Goal: Task Accomplishment & Management: Complete application form

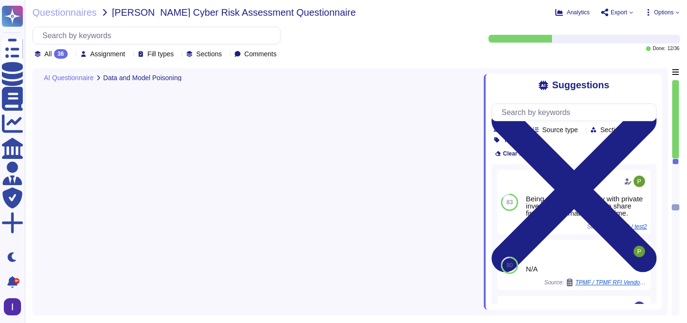
type textarea "To protect AI-produced information, [PERSON_NAME] has implemented several contr…"
type textarea "The controls in place to prevent undesired AI interactions with internal or ext…"
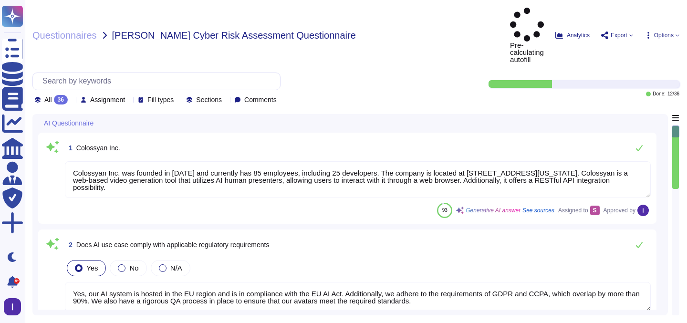
type textarea "Colossyan Inc. was founded in [DATE] and currently has 85 employees, including …"
type textarea "Yes, our AI system is hosted in the EU region and is in compliance with the EU …"
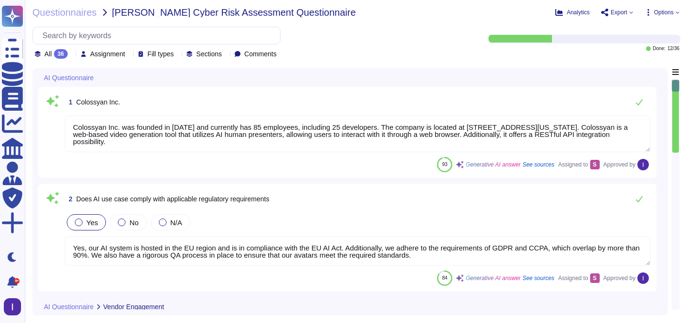
scroll to position [1, 0]
click at [269, 193] on span "2 Does AI use case comply with applicable regulatory requirements" at bounding box center [167, 198] width 204 height 17
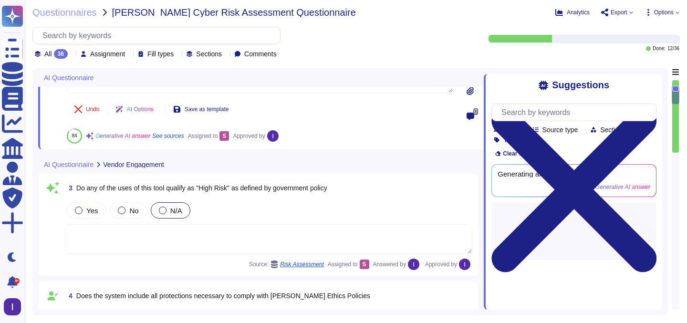
type textarea "Monitoring system participates at the data curation and preparation time to ens…"
type textarea "Prompt-injection attacks are not applicable in respect of our generative AI mod…"
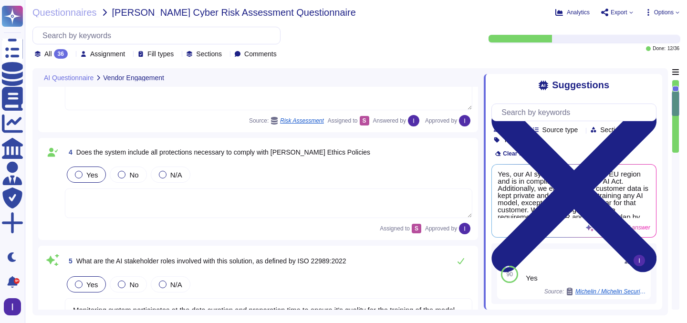
type textarea "Our AI system processes the following types of data: 1. Personally Identifiable…"
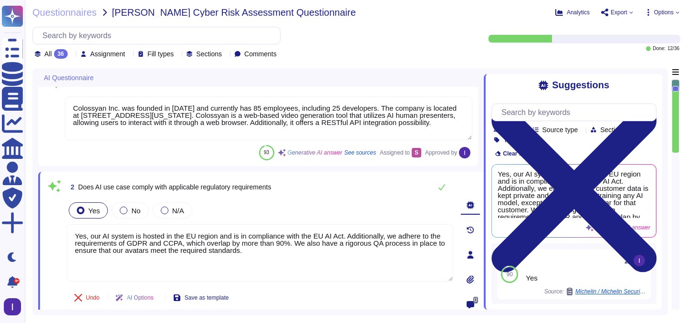
type textarea "Colossyan Inc. was founded in [DATE] and currently has 85 employees, including …"
type textarea "Yes, our AI system is hosted in the EU region and is in compliance with the EU …"
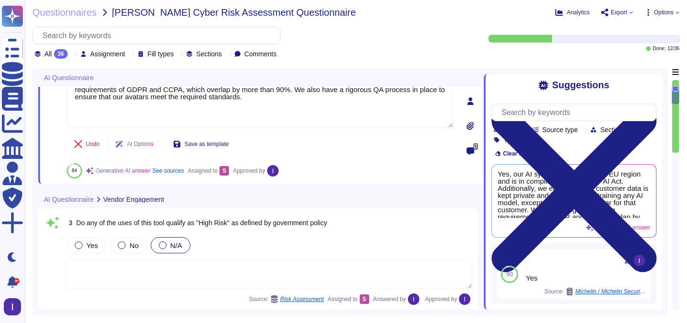
scroll to position [317, 0]
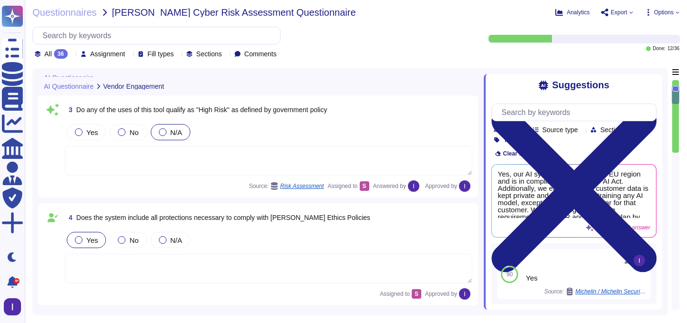
type textarea "Monitoring system participates at the data curation and preparation time to ens…"
type textarea "Prompt-injection attacks are not applicable in respect of our generative AI mod…"
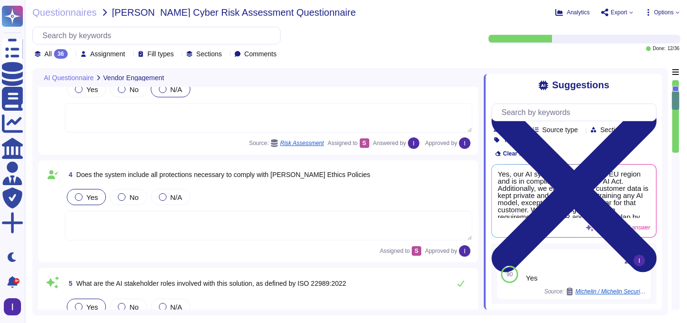
type textarea "Our AI system processes the following types of data: 1. Personally Identifiable…"
click at [674, 154] on div at bounding box center [675, 226] width 7 height 146
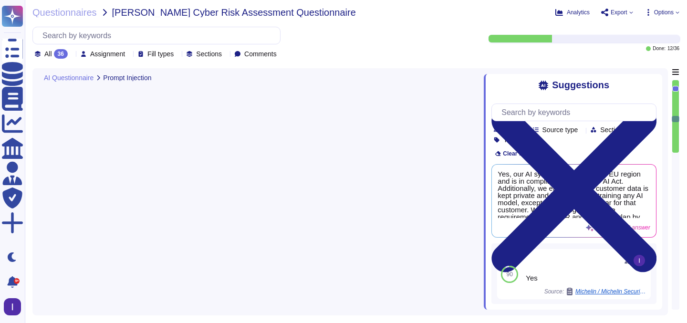
type textarea "Artifacts that usually are uploaded: Media files (to be embedded in the created…"
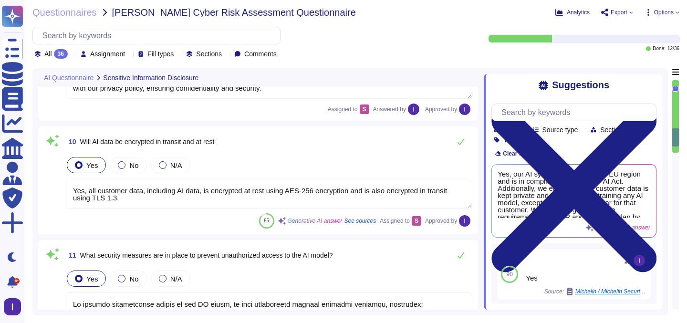
type textarea "Depends on the internal usage of the tool. From our perspective, all customer d…"
type textarea "Yes, all customer data, including AI data, is encrypted at rest using AES-256 e…"
type textarea "To prevent unauthorized access to the AI model, we have implemented several sec…"
type textarea "Colossyan implements several controls to protect AI components from supply chai…"
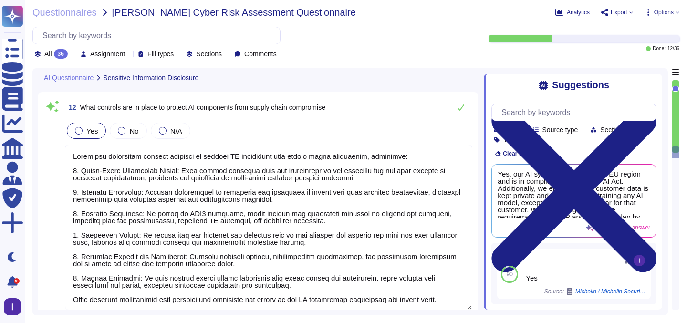
type textarea "The update cadence for AI components includes the deployment of critical securi…"
type textarea "To ensure that the training, tuning, and evaluation of data contains no sensiti…"
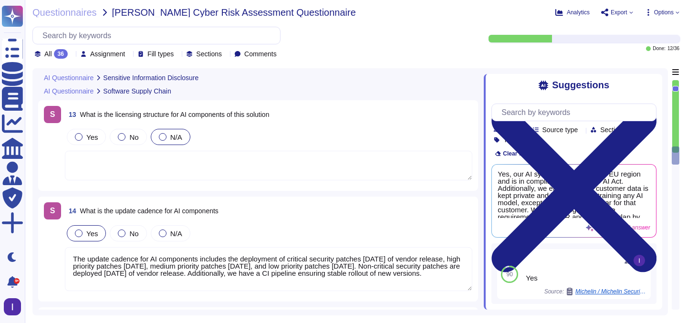
scroll to position [1951, 0]
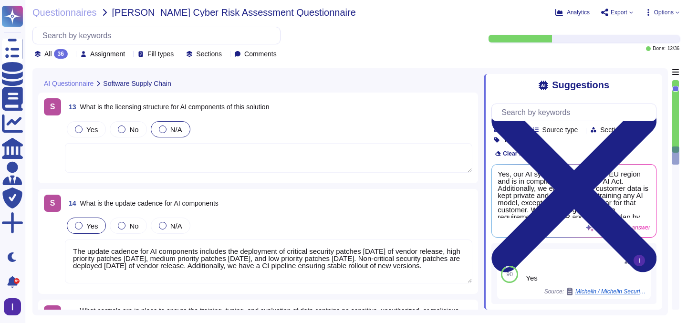
type textarea "Colossyan implements several controls to protect AI components from supply chai…"
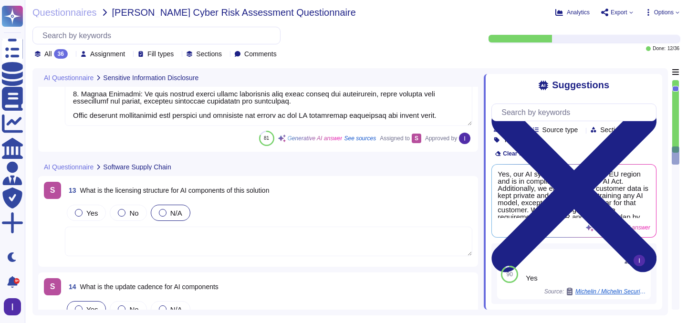
type textarea "To prevent unauthorized access to the AI model, we have implemented several sec…"
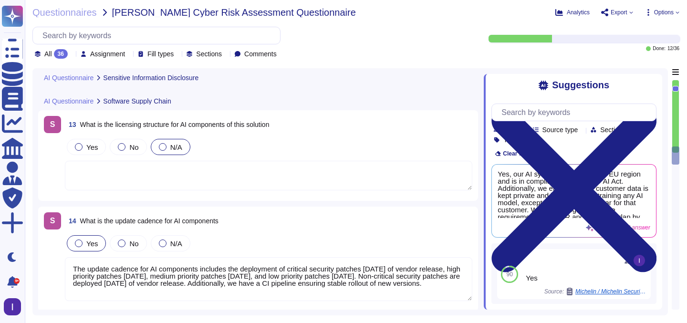
scroll to position [1940, 0]
click at [154, 172] on textarea at bounding box center [269, 175] width 408 height 30
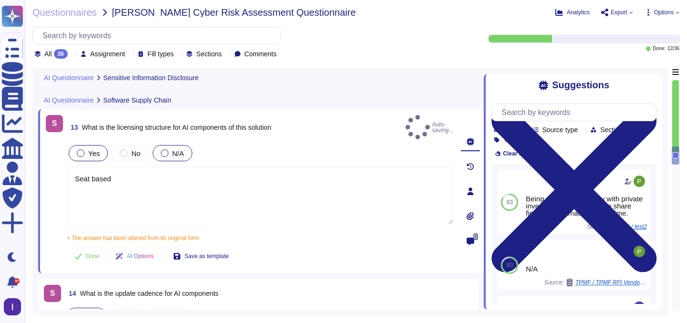
click at [90, 152] on div "Yes" at bounding box center [88, 153] width 39 height 16
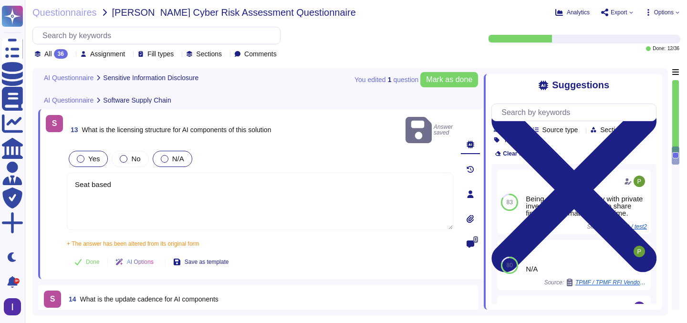
click at [96, 155] on span "Yes" at bounding box center [93, 159] width 11 height 8
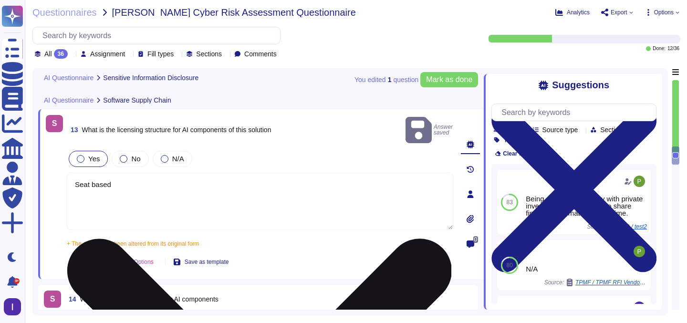
click at [126, 173] on textarea "Seat based" at bounding box center [260, 201] width 387 height 57
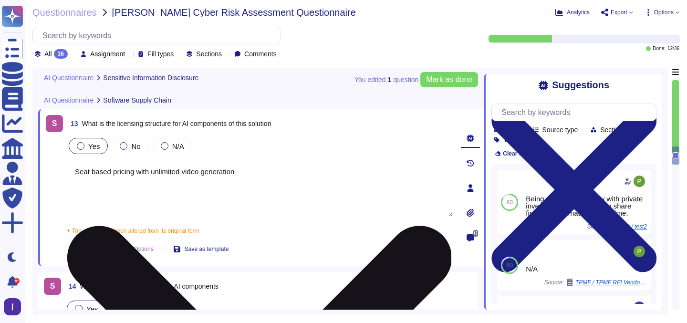
type textarea "Seat based pricing with unlimited video generation."
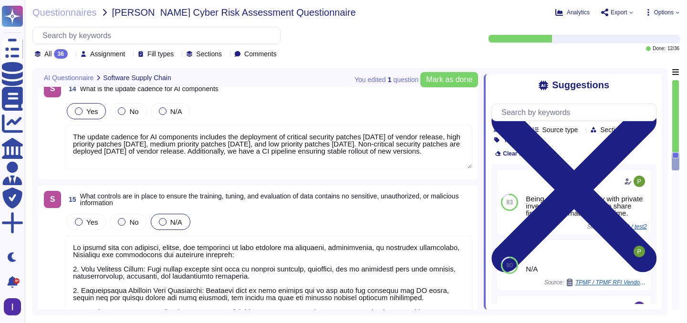
type textarea "We have implemented several measures and controls to oversee privacy and securi…"
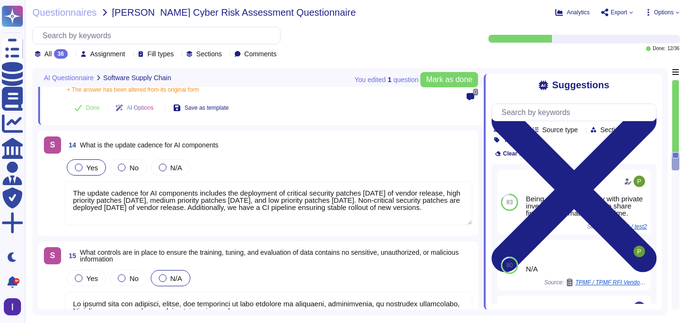
scroll to position [2043, 0]
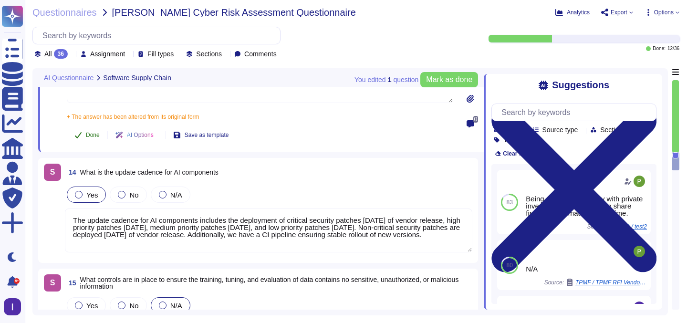
type textarea "Seat based pricing with unlimited video generation."
click at [98, 137] on span "Done" at bounding box center [93, 135] width 14 height 6
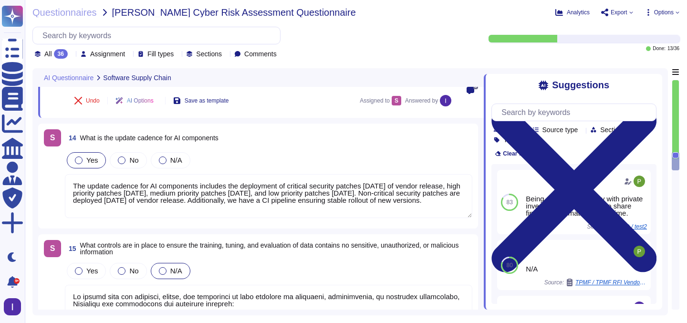
type textarea "We have implemented several measures and controls to oversee privacy and securi…"
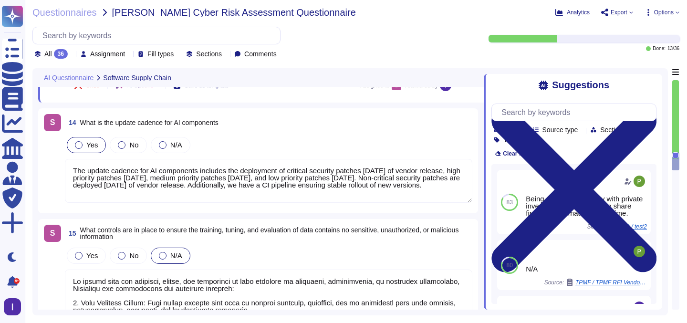
scroll to position [2092, 0]
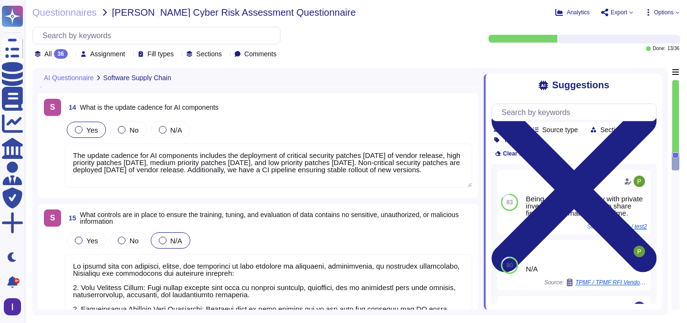
click at [275, 181] on textarea "The update cadence for AI components includes the deployment of critical securi…" at bounding box center [269, 166] width 408 height 44
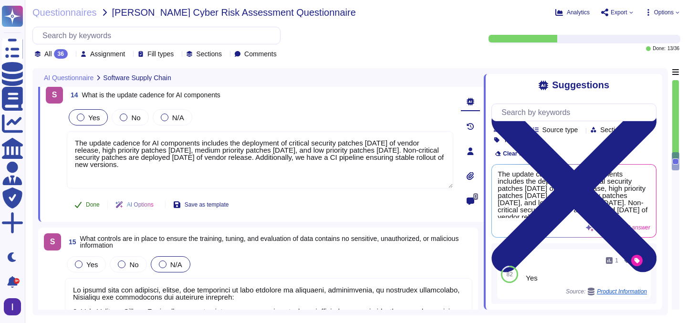
click at [89, 205] on span "Done" at bounding box center [93, 205] width 14 height 6
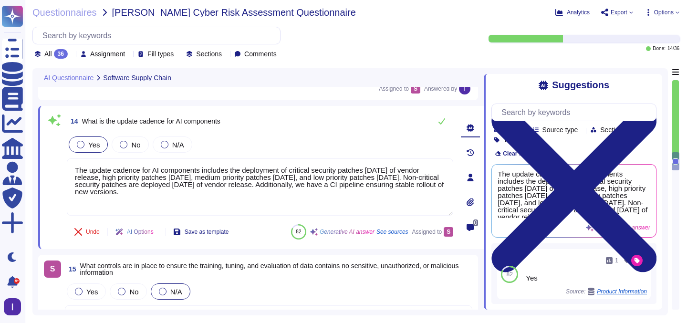
scroll to position [2076, 0]
type textarea "We have implemented several measures and controls to oversee privacy and securi…"
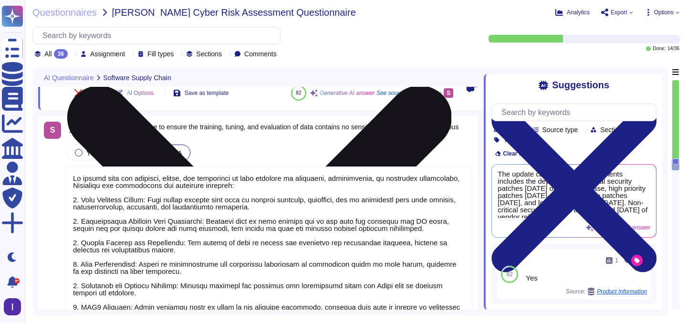
scroll to position [1, 0]
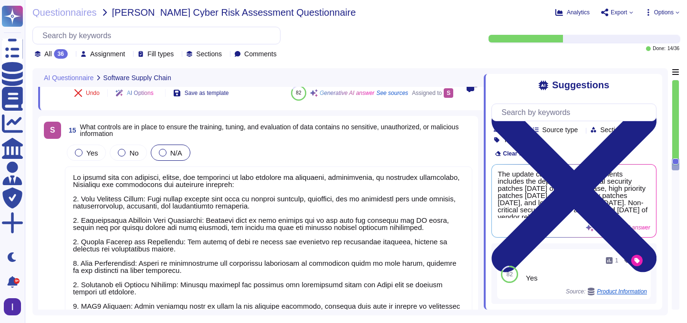
click at [208, 201] on textarea at bounding box center [269, 267] width 408 height 201
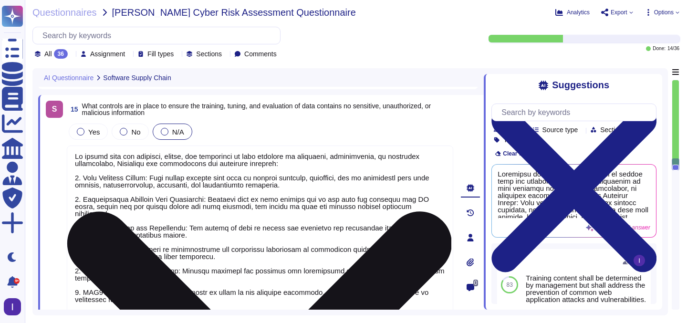
type textarea "Yes, the system has output controls in place to ensure that communication remai…"
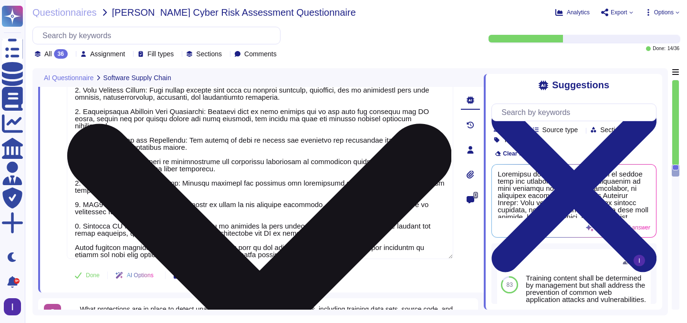
scroll to position [2299, 0]
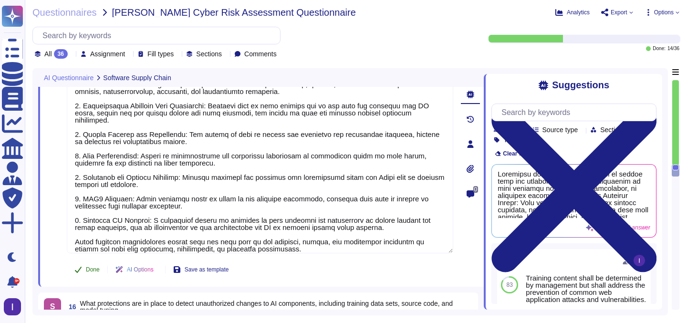
click at [89, 264] on button "Done" at bounding box center [87, 269] width 41 height 19
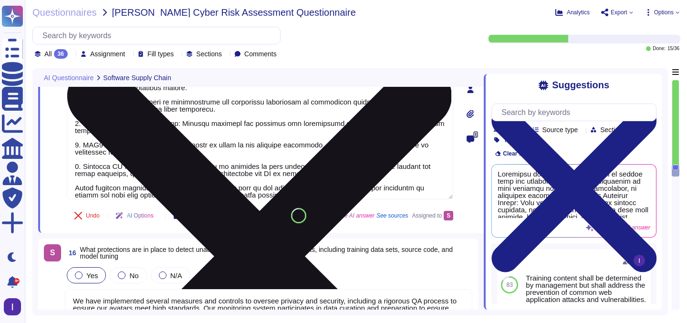
type textarea "Yes"
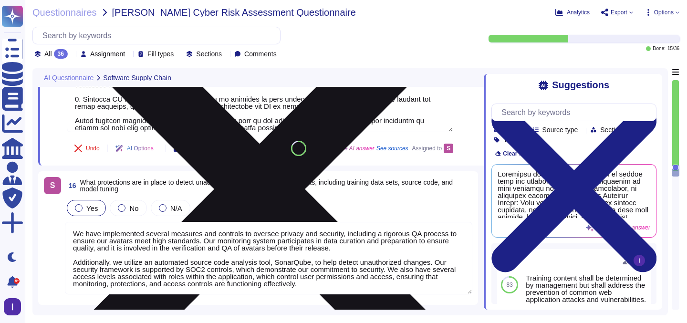
type textarea "We have implemented several measures and controls to oversee privacy and securi…"
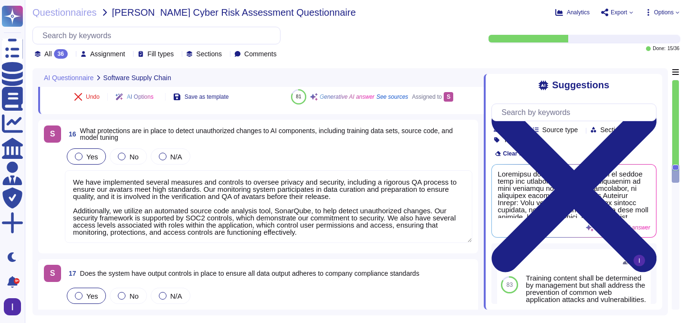
scroll to position [1, 0]
click at [237, 198] on textarea "We have implemented several measures and controls to oversee privacy and securi…" at bounding box center [269, 206] width 408 height 73
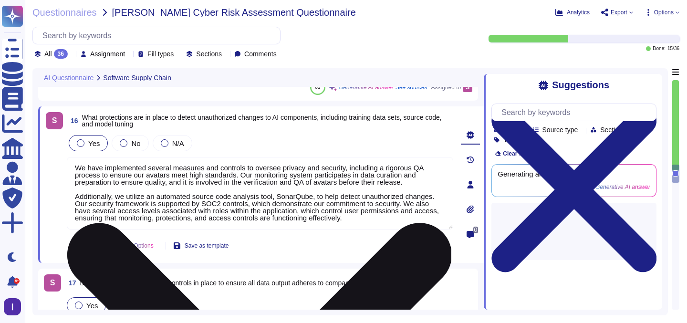
type textarea "We have implemented several measures and controls to oversee privacy and securi…"
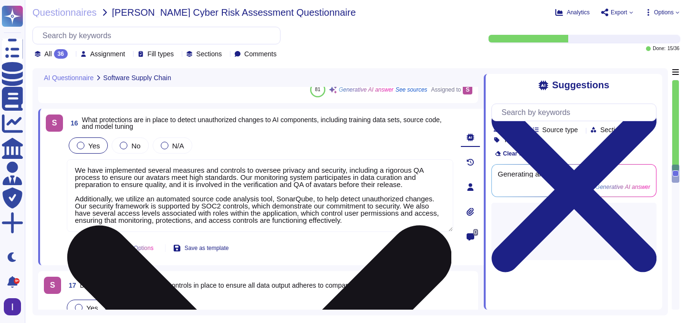
scroll to position [2464, 0]
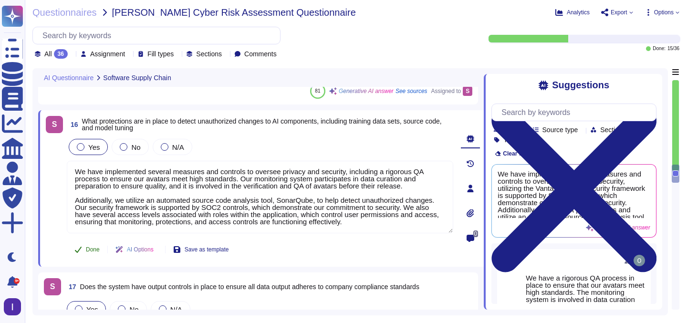
click at [90, 255] on button "Done" at bounding box center [87, 249] width 41 height 19
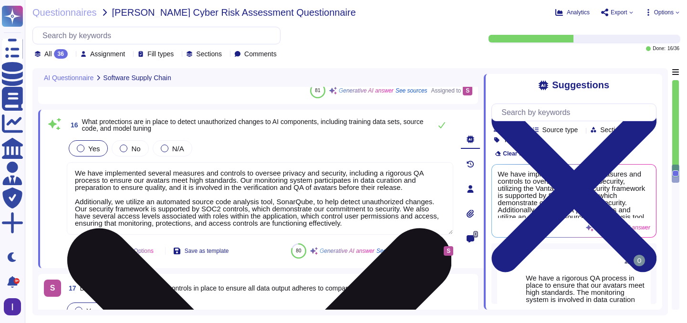
scroll to position [2577, 0]
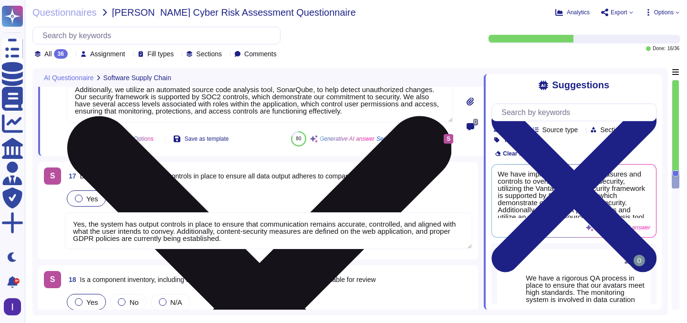
type textarea "To protect AI-produced information, [PERSON_NAME] has implemented several contr…"
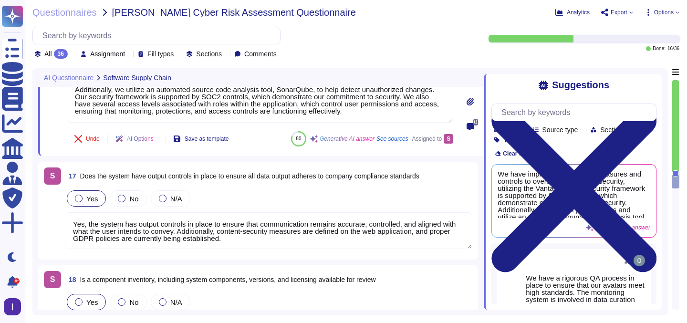
click at [94, 192] on div "Yes" at bounding box center [86, 198] width 39 height 16
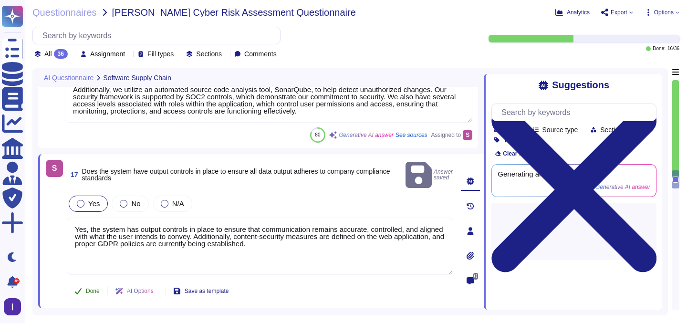
click at [85, 282] on button "Done" at bounding box center [87, 291] width 41 height 19
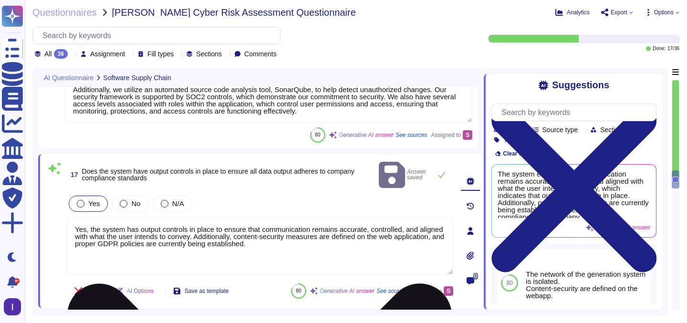
type textarea "To protect AI-produced information, [PERSON_NAME] has implemented several contr…"
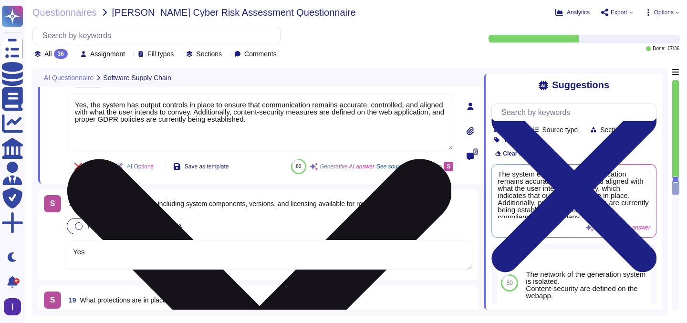
scroll to position [2713, 0]
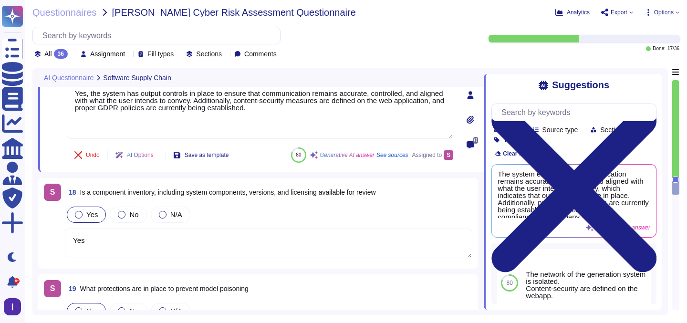
click at [187, 235] on textarea "Yes" at bounding box center [269, 244] width 408 height 30
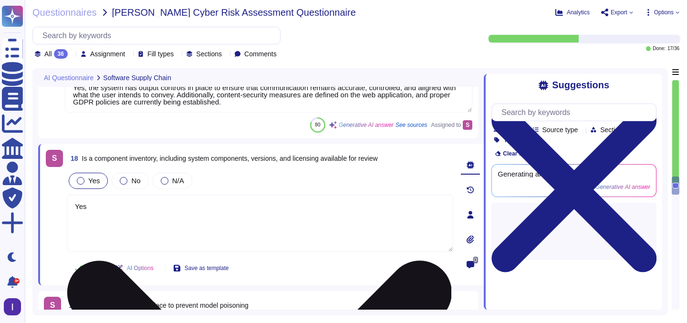
type textarea "To protect AI-produced information, [PERSON_NAME] has implemented several contr…"
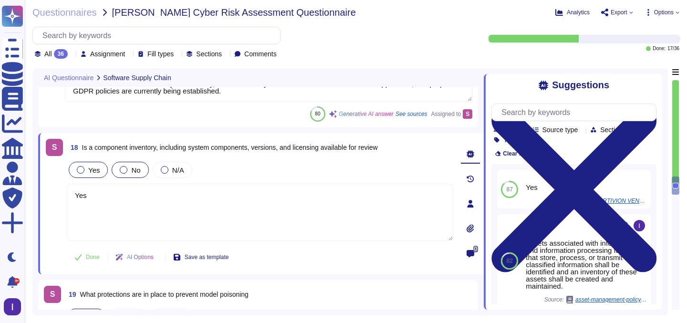
click at [129, 173] on label "No" at bounding box center [130, 170] width 21 height 8
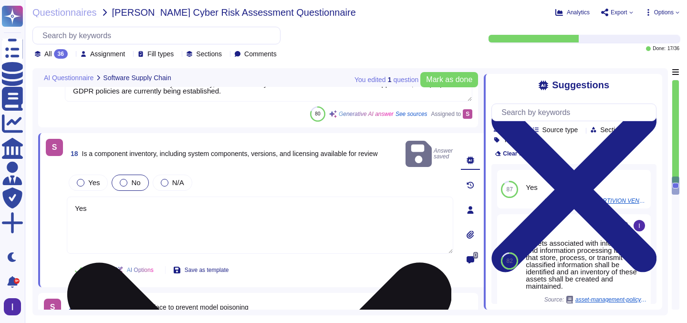
click at [94, 203] on textarea "Yes" at bounding box center [260, 225] width 387 height 57
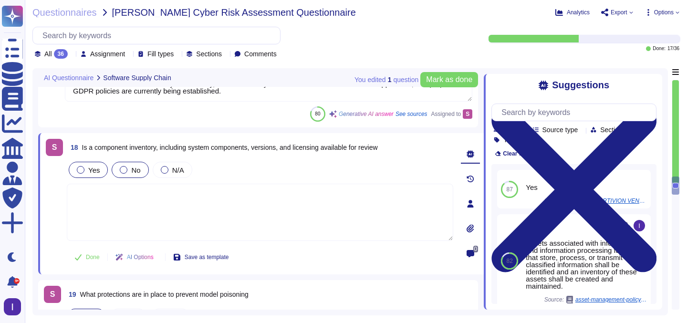
click at [95, 168] on span "Yes" at bounding box center [93, 170] width 11 height 8
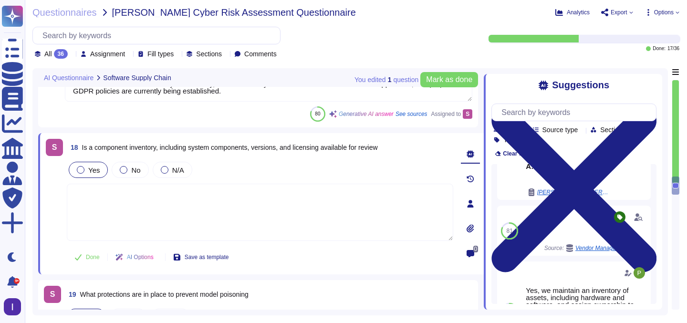
scroll to position [262, 0]
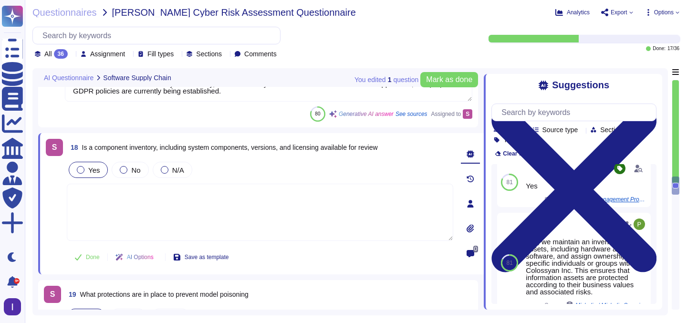
click at [301, 216] on textarea at bounding box center [260, 212] width 387 height 57
click at [83, 261] on button "Done" at bounding box center [87, 257] width 41 height 19
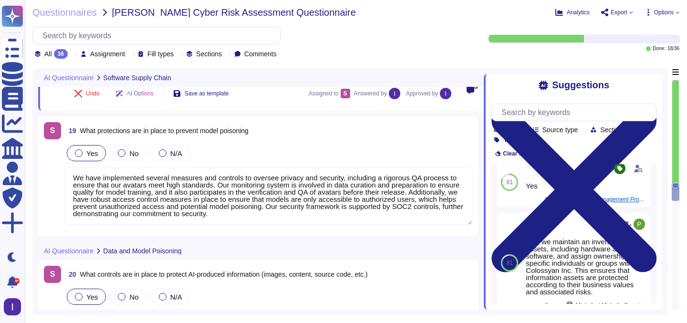
scroll to position [2884, 0]
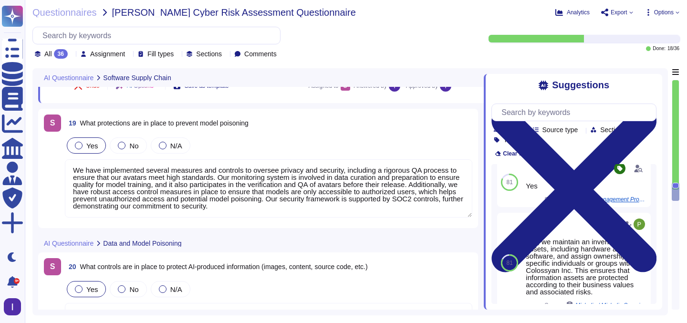
click at [75, 190] on textarea "We have implemented several measures and controls to oversee privacy and securi…" at bounding box center [269, 188] width 408 height 58
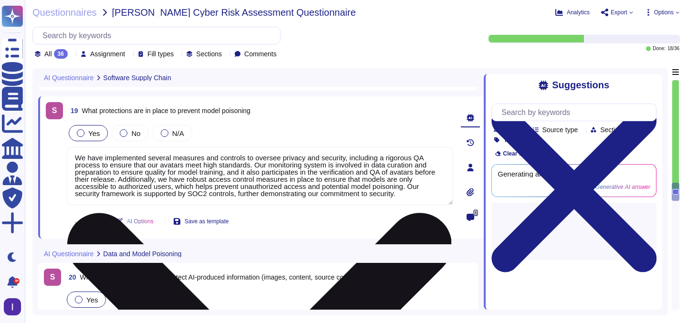
scroll to position [0, 0]
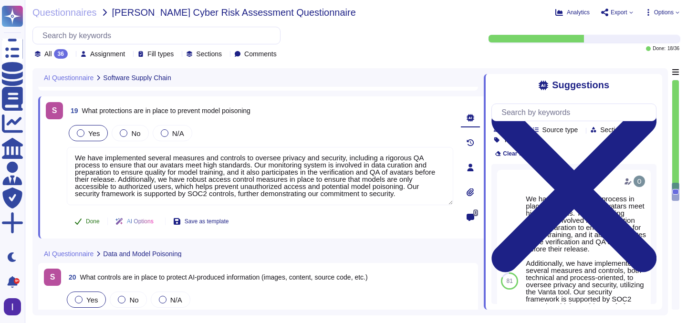
click at [81, 223] on icon at bounding box center [78, 222] width 8 height 8
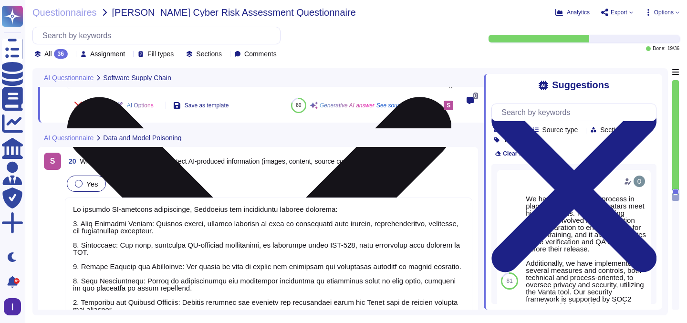
scroll to position [1, 0]
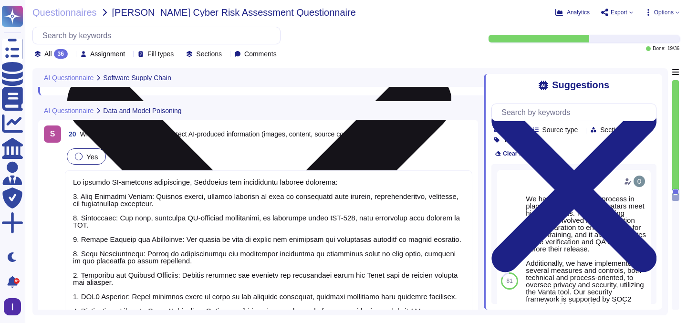
type textarea "The controls in place to prevent undesired AI interactions with internal or ext…"
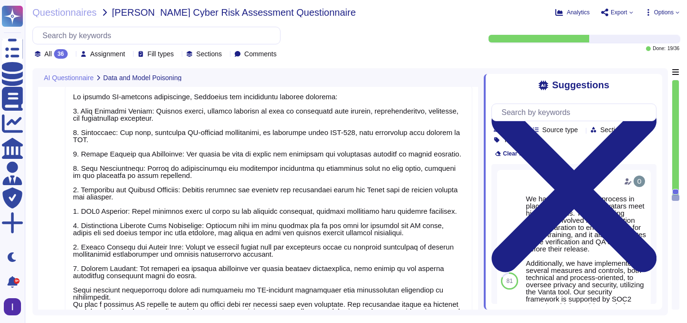
scroll to position [3085, 0]
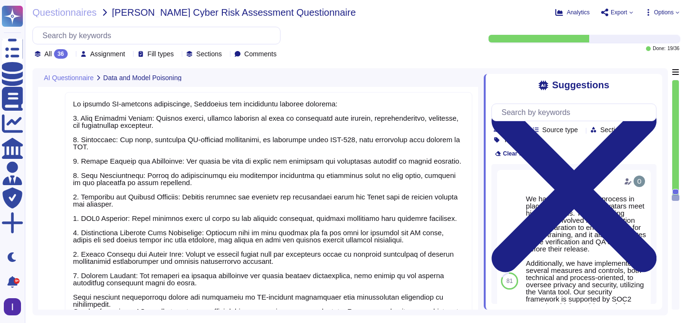
click at [182, 146] on textarea at bounding box center [269, 243] width 408 height 302
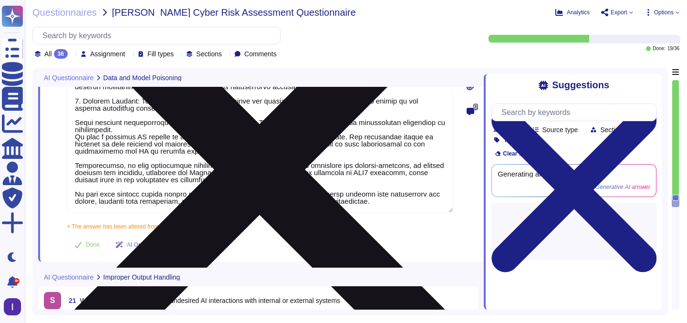
scroll to position [3276, 0]
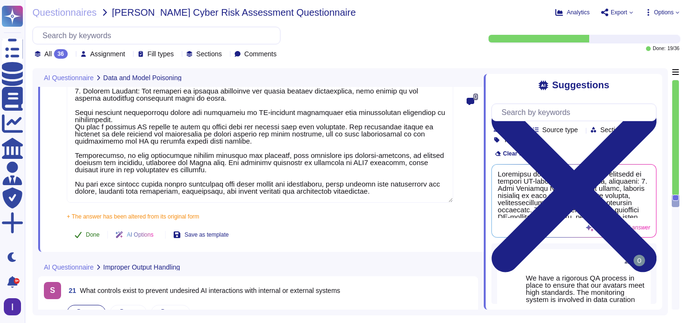
click at [91, 232] on span "Done" at bounding box center [93, 235] width 14 height 6
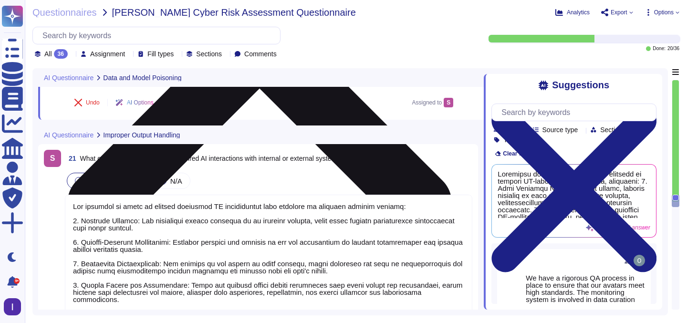
type textarea "Permissions are managed through Role-Based Access Control (RBAC), where roles a…"
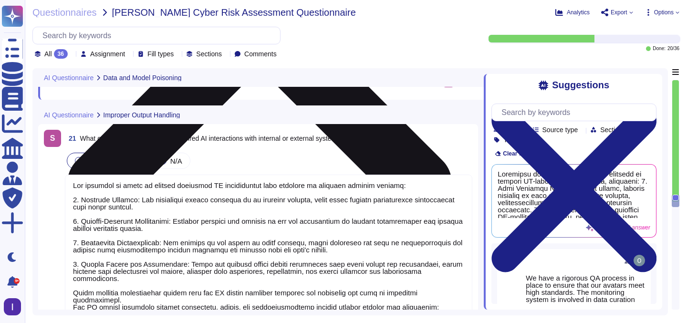
scroll to position [3420, 0]
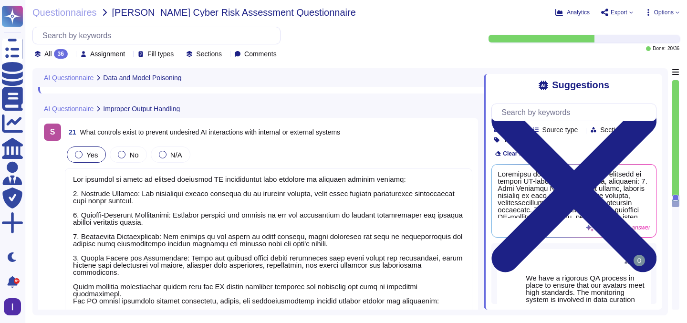
click at [171, 215] on textarea at bounding box center [269, 297] width 408 height 259
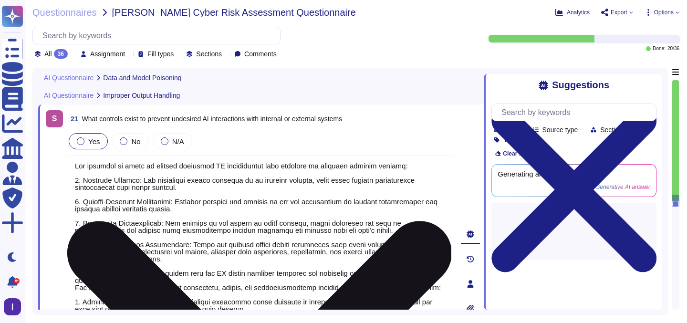
scroll to position [1, 0]
type textarea "Permissions are managed through Role-Based Access Control (RBAC), where roles a…"
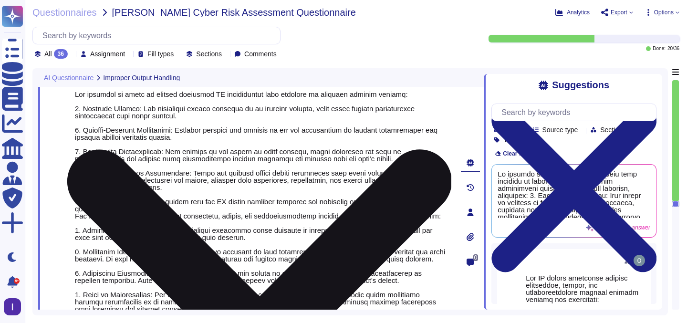
scroll to position [0, 0]
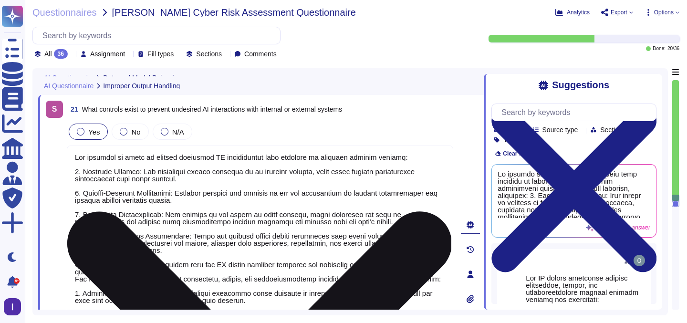
type textarea "To protect AI-produced information, [PERSON_NAME] has implemented several contr…"
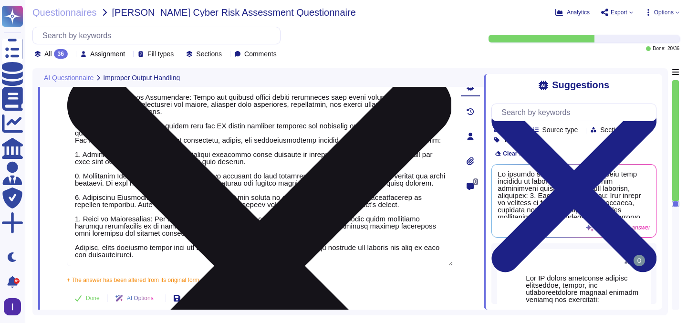
scroll to position [3572, 0]
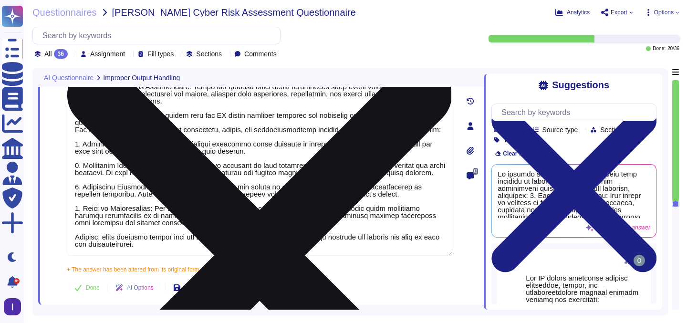
click at [181, 158] on textarea at bounding box center [260, 126] width 387 height 259
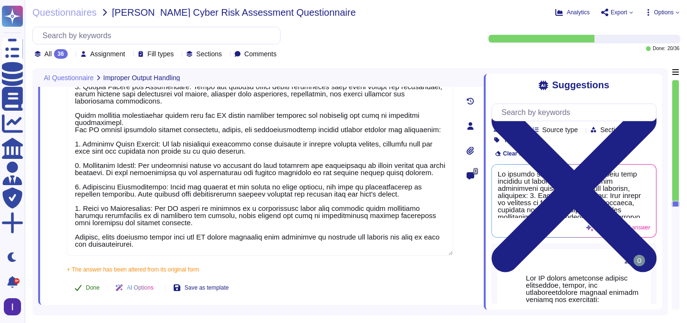
click at [93, 284] on button "Done" at bounding box center [87, 287] width 41 height 19
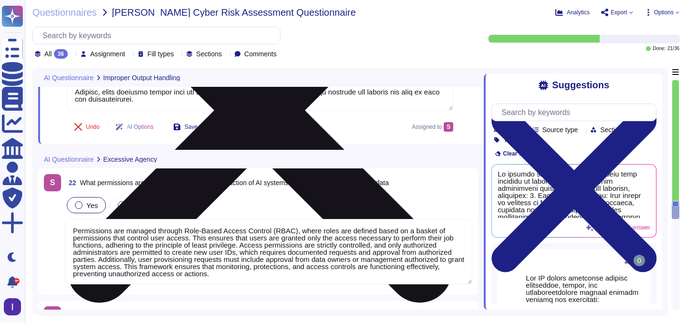
type textarea "To ensure that system-level information such as login credentials, connection s…"
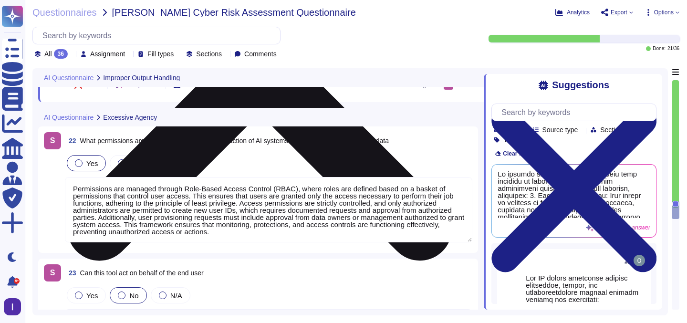
scroll to position [3786, 0]
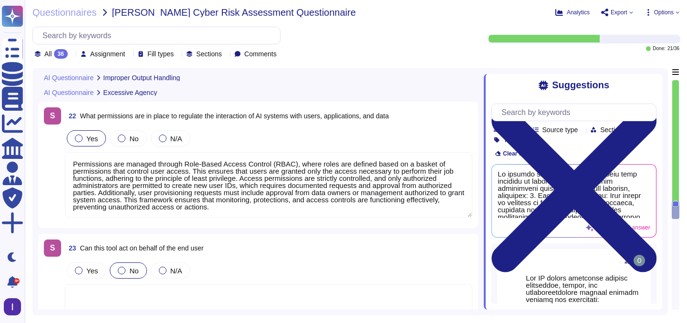
click at [155, 196] on textarea "Permissions are managed through Role-Based Access Control (RBAC), where roles a…" at bounding box center [269, 184] width 408 height 65
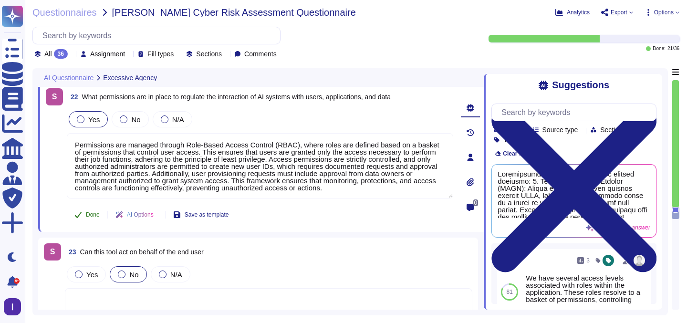
click at [97, 215] on span "Done" at bounding box center [93, 215] width 14 height 6
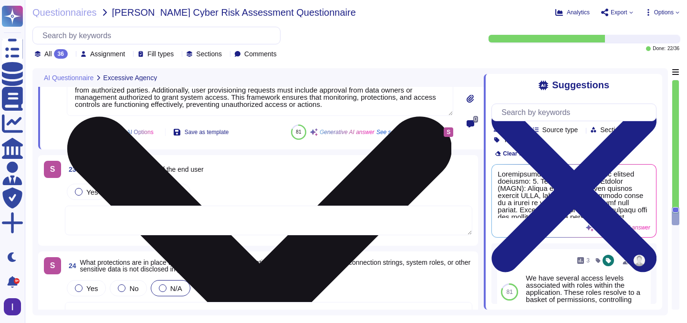
scroll to position [3909, 0]
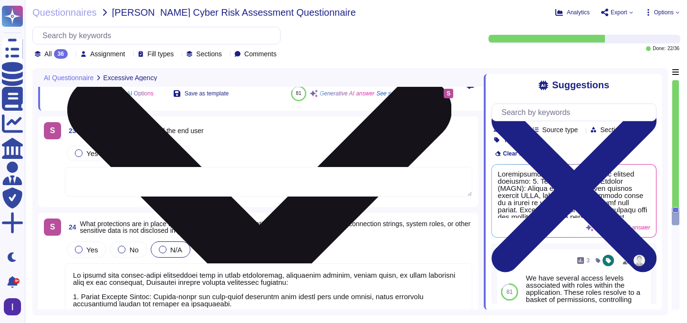
type textarea "To prevent the leakage of sensitive, non-system information such as PII, intell…"
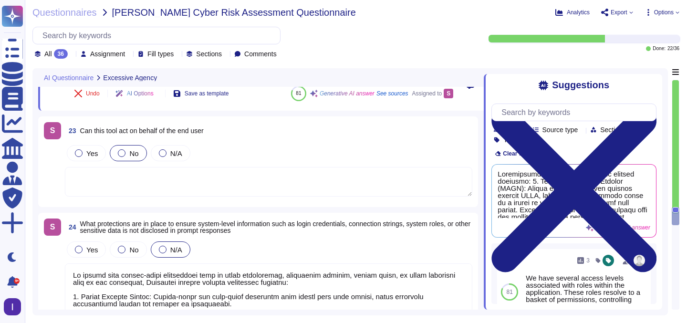
click at [161, 177] on textarea at bounding box center [269, 182] width 408 height 30
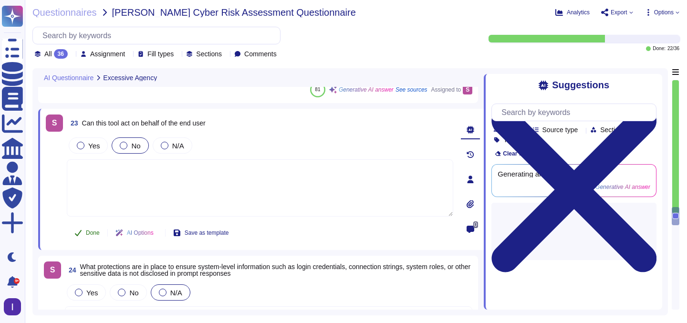
click at [84, 230] on button "Done" at bounding box center [87, 232] width 41 height 19
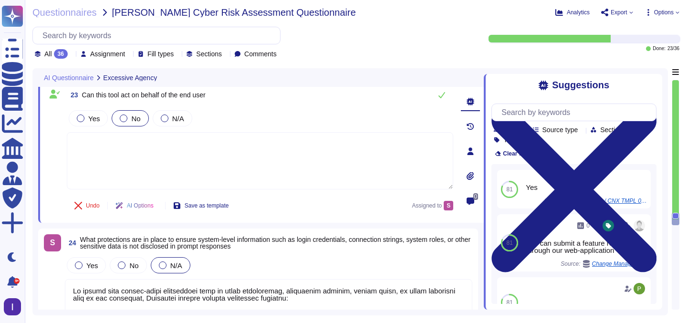
type textarea "To prevent the leakage of sensitive, non-system information such as PII, intell…"
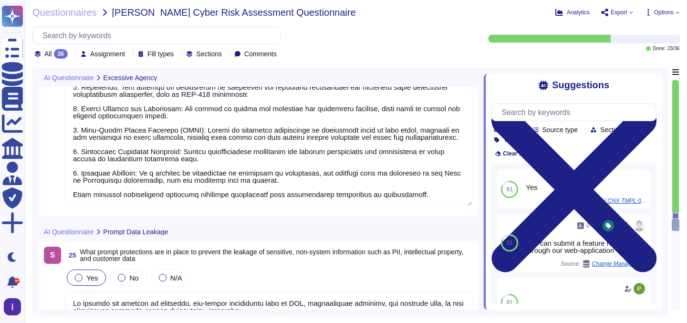
scroll to position [0, 0]
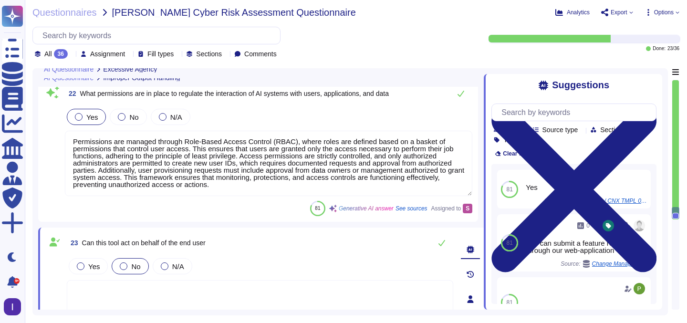
type textarea "The controls in place to prevent undesired AI interactions with internal or ext…"
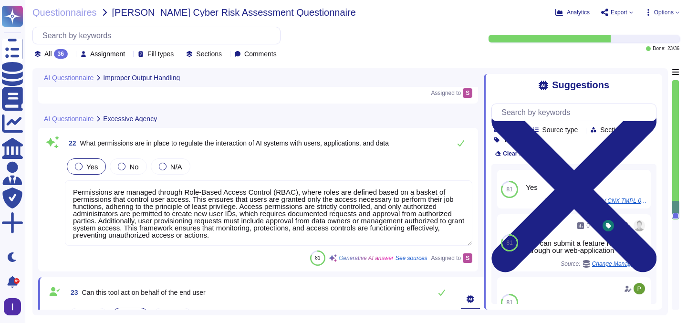
scroll to position [1, 0]
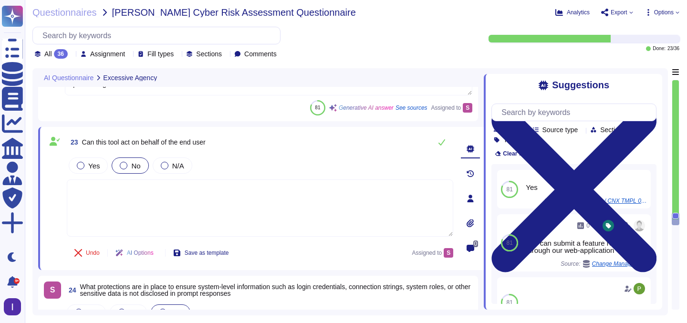
type textarea "To prevent the leakage of sensitive, non-system information such as PII, intell…"
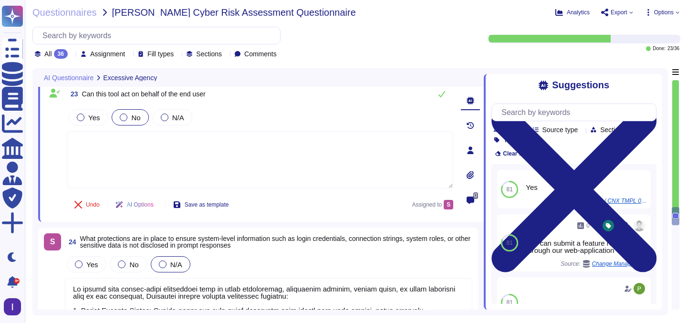
scroll to position [3906, 0]
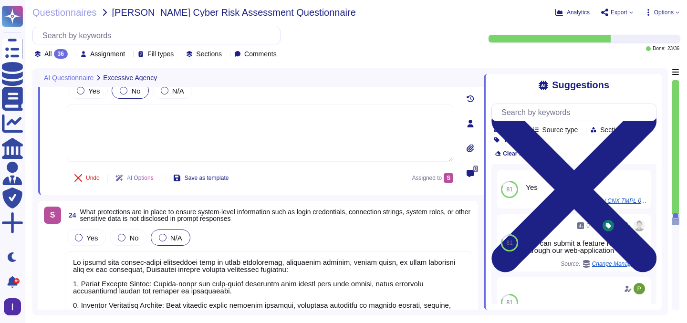
type textarea "To prevent the leakage of sensitive, non-system information such as PII, intell…"
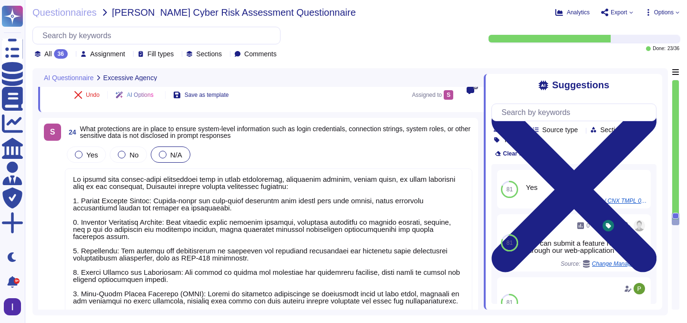
scroll to position [4056, 0]
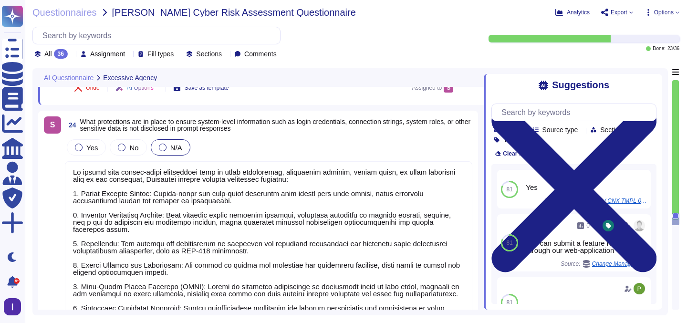
click at [278, 157] on div "Yes No N/A" at bounding box center [269, 250] width 408 height 226
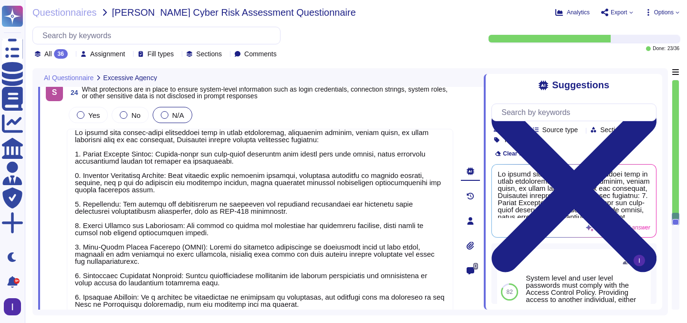
scroll to position [0, 0]
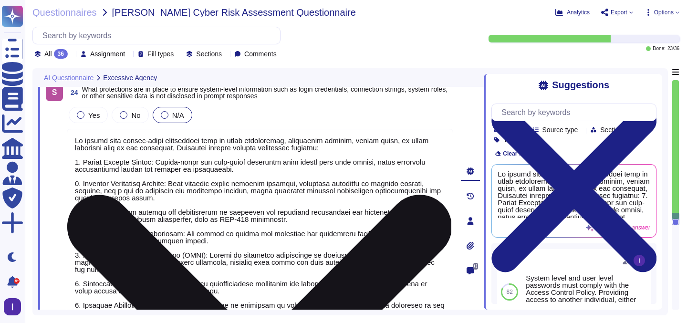
click at [167, 165] on textarea at bounding box center [260, 229] width 387 height 201
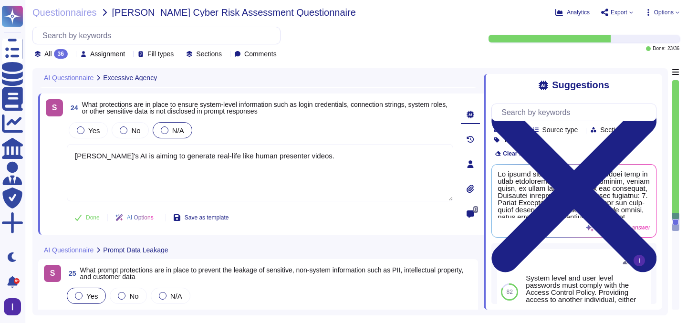
scroll to position [4032, 0]
click at [80, 223] on div "Done AI Options Save as template" at bounding box center [151, 218] width 169 height 23
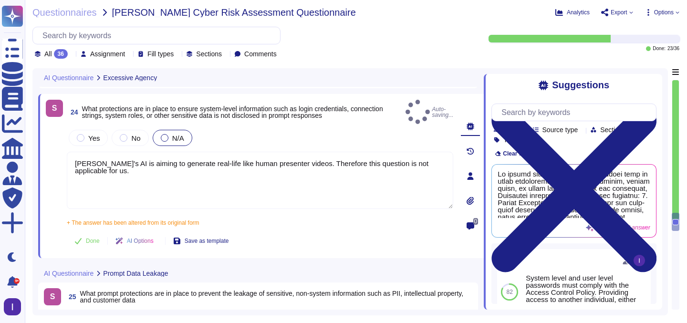
type textarea "[PERSON_NAME]'s AI is aiming to generate real-life like human presenter videos.…"
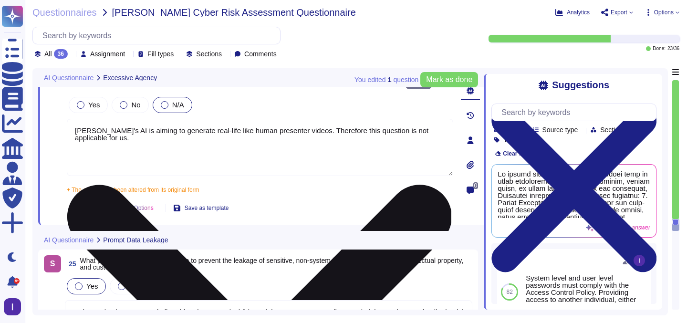
type textarea "The network of the generation system is isolated. Content-security are defined …"
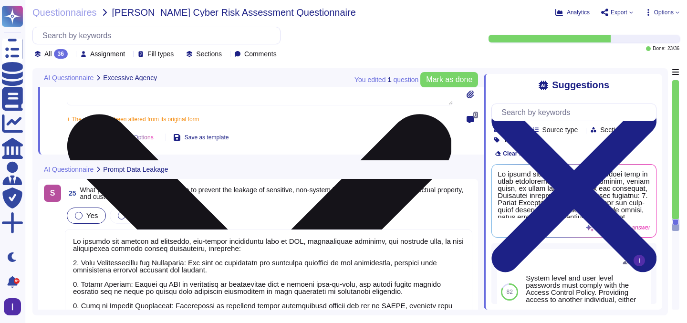
scroll to position [4182, 0]
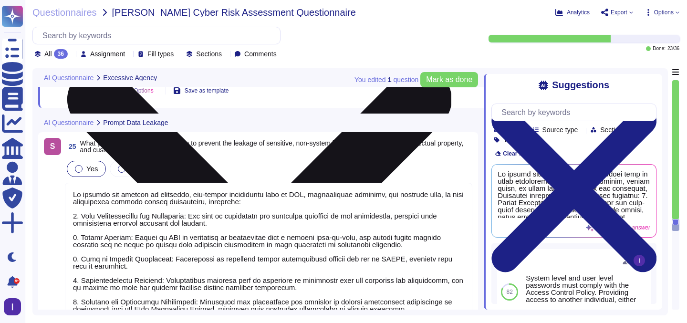
type textarea "Accuracy, biases, hallucinations and ethics are not applicable in our AI video …"
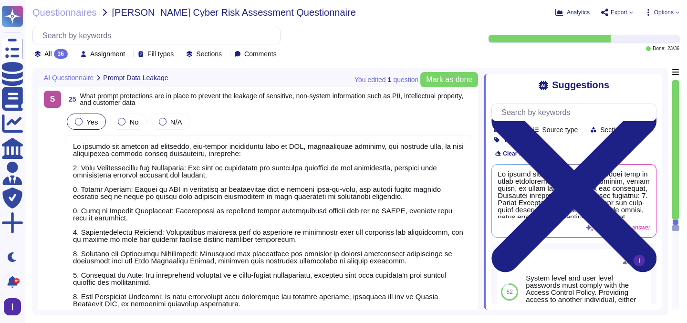
scroll to position [4206, 0]
click at [174, 125] on span "N/A" at bounding box center [176, 121] width 12 height 8
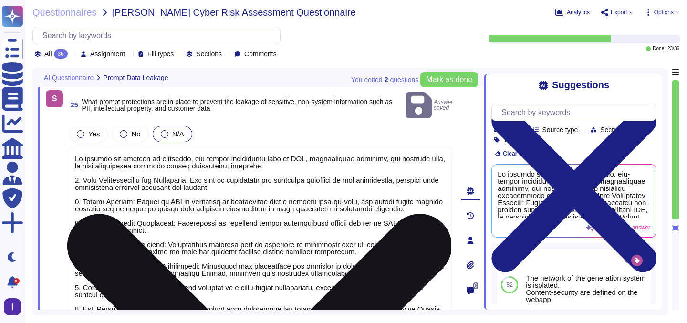
click at [239, 180] on textarea at bounding box center [260, 256] width 387 height 216
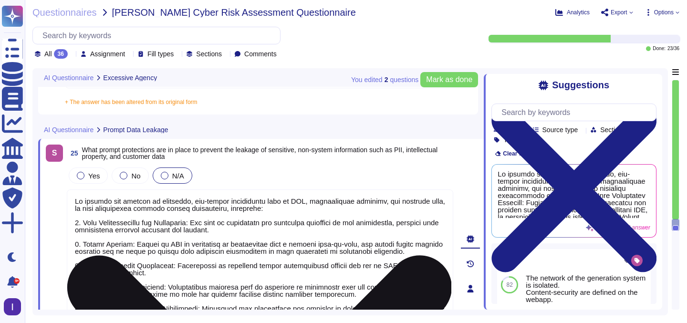
type textarea "Permissions are managed through Role-Based Access Control (RBAC), where roles a…"
type textarea "[PERSON_NAME]'s AI is aiming to generate real-life like human presenter videos.…"
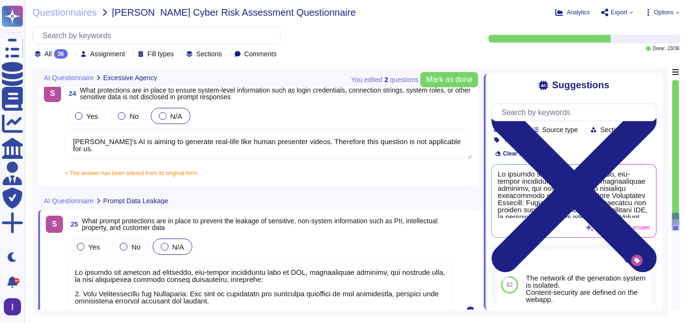
click at [238, 147] on textarea "[PERSON_NAME]'s AI is aiming to generate real-life like human presenter videos.…" at bounding box center [269, 145] width 408 height 30
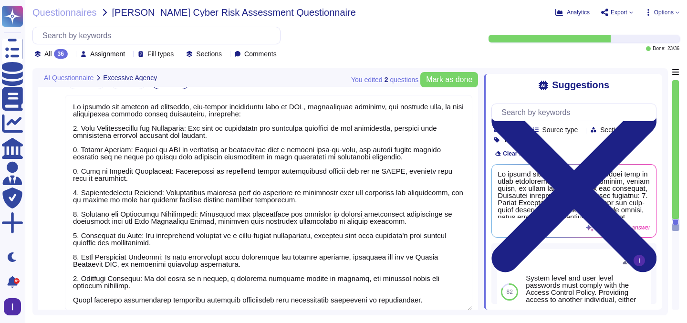
scroll to position [4280, 0]
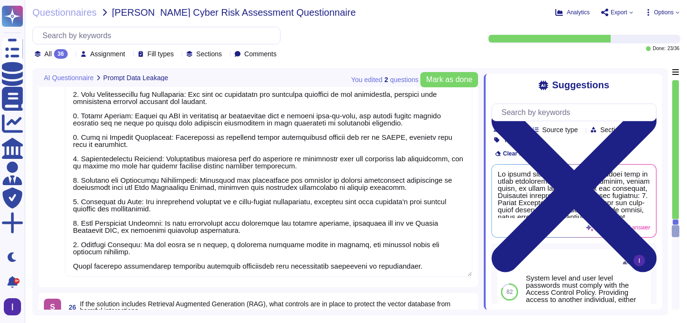
type textarea "Accuracy, biases, hallucinations and ethics are not applicable in our AI video …"
click at [223, 179] on textarea at bounding box center [269, 169] width 408 height 216
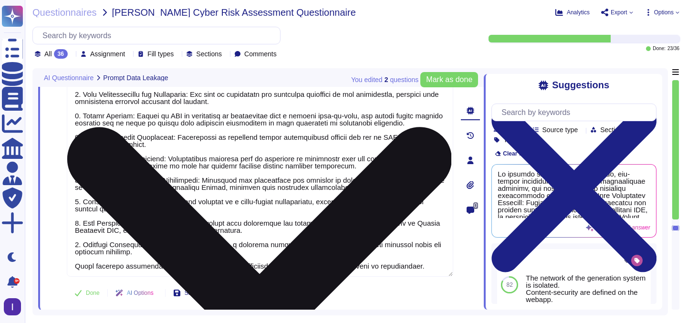
paste textarea "[PERSON_NAME]'s AI is aiming to generate real-life like human presenter videos.…"
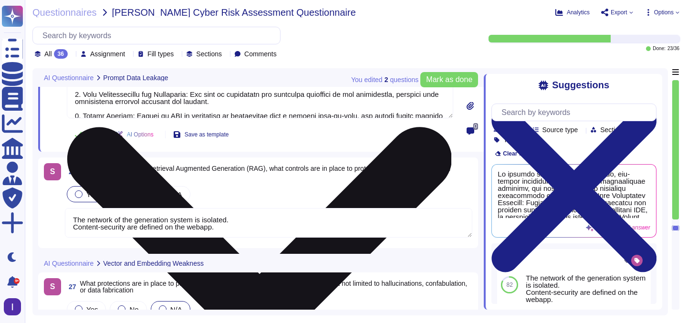
type textarea "[PERSON_NAME]'s AI is aiming to generate real-life like human presenter videos.…"
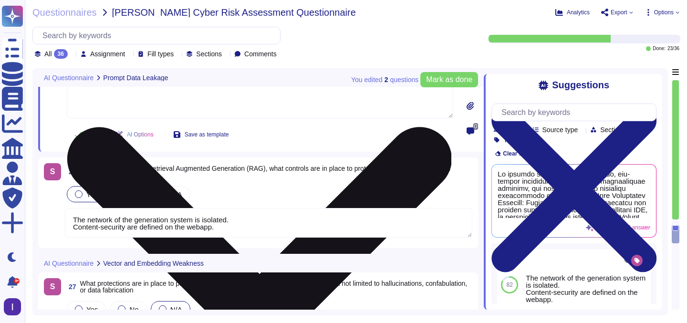
type textarea "Colossyan Inc employs several controls to limit financial damage from accidenta…"
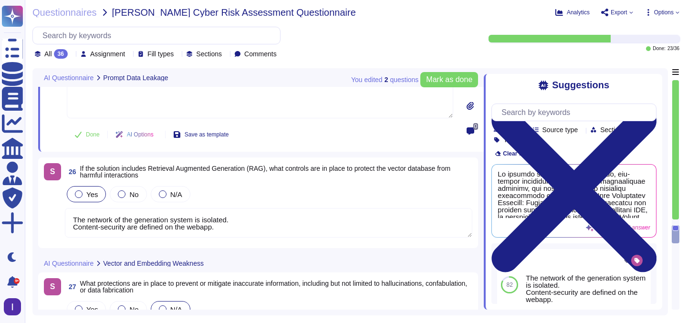
type textarea "[PERSON_NAME]'s AI is aiming to generate real-life like human presenter videos.…"
click at [92, 136] on div "S 25 What prompt protections are in place to prevent the leakage of sensitive, …" at bounding box center [250, 81] width 408 height 130
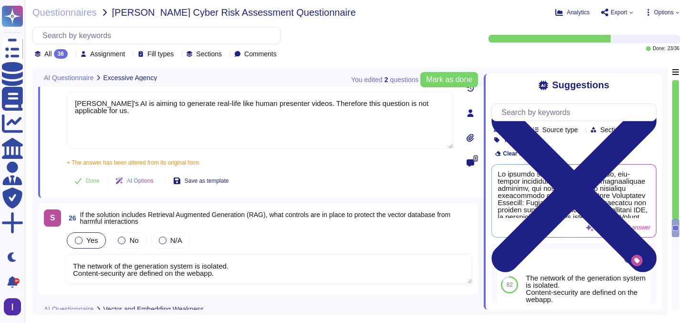
type textarea "[PERSON_NAME]'s AI is aiming to generate real-life like human presenter videos.…"
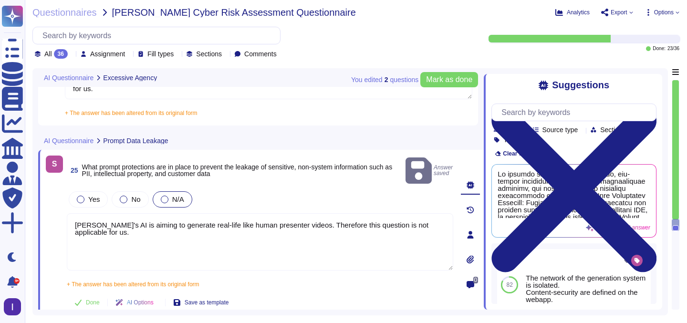
type textarea "Permissions are managed through Role-Based Access Control (RBAC), where roles a…"
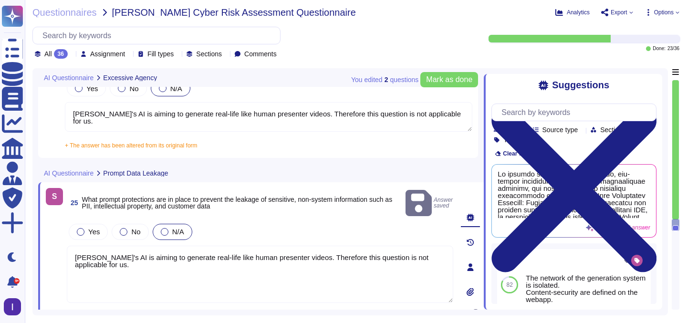
scroll to position [4070, 0]
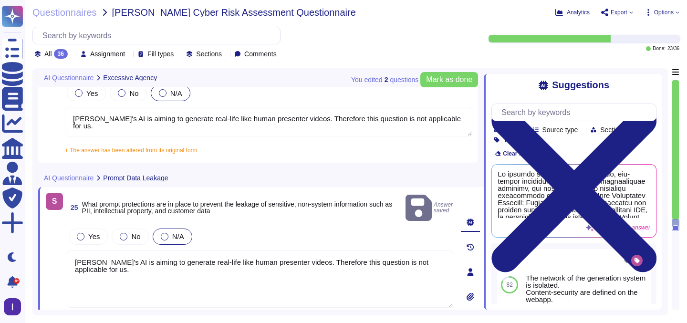
click at [158, 157] on div "S 24 What protections are in place to ensure system-level information such as l…" at bounding box center [258, 109] width 440 height 106
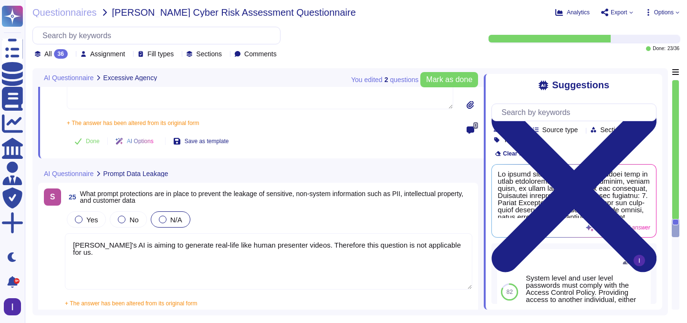
scroll to position [4100, 0]
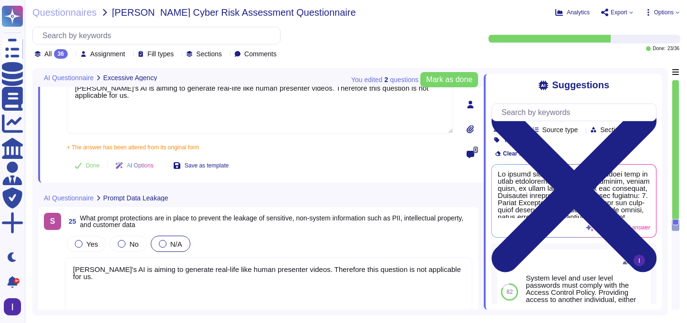
type textarea "Permissions are managed through Role-Based Access Control (RBAC), where roles a…"
click at [93, 169] on button "Done" at bounding box center [87, 165] width 41 height 19
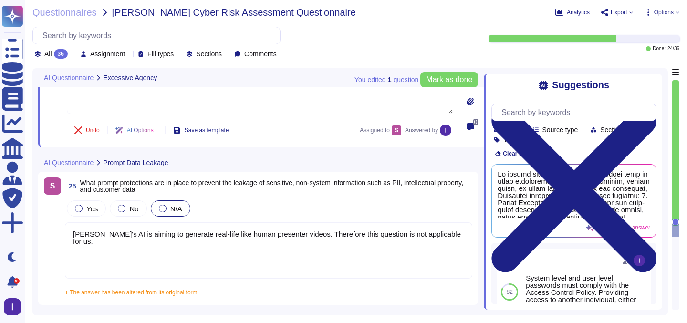
scroll to position [4159, 0]
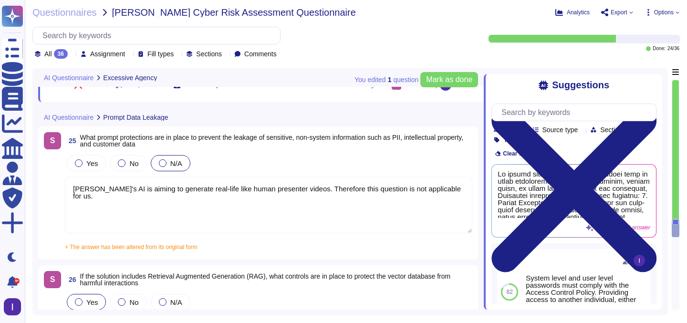
type textarea "Colossyan Inc employs several controls to limit financial damage from accidenta…"
click at [143, 241] on div "+ The answer has been altered from its original form Colossyan's AI is aiming t…" at bounding box center [269, 244] width 408 height 12
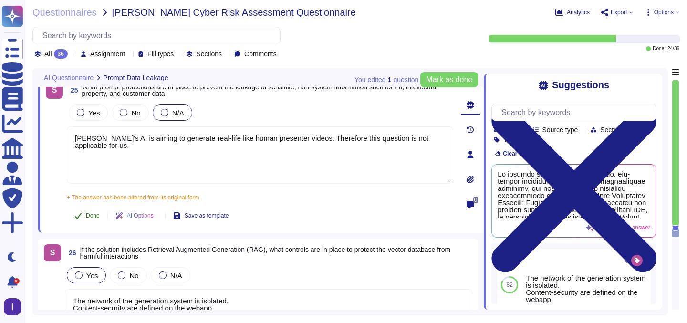
click at [87, 220] on button "Done" at bounding box center [87, 215] width 41 height 19
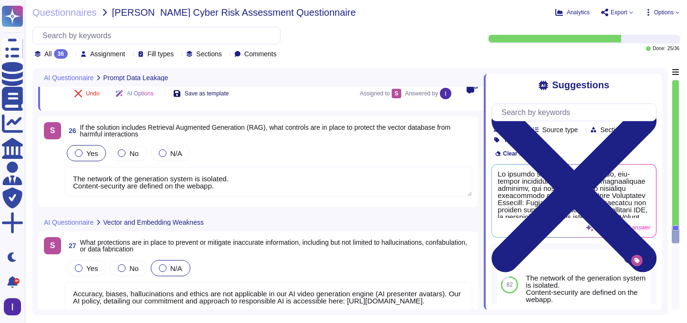
scroll to position [4270, 0]
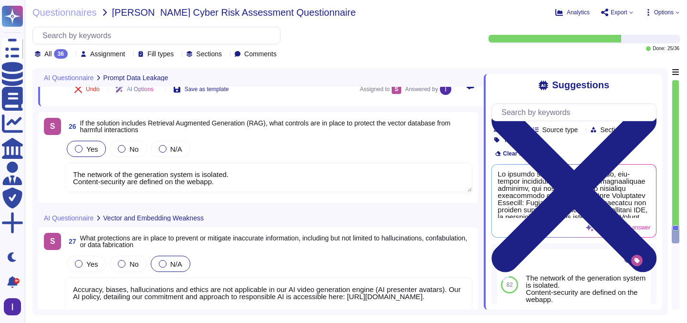
click at [176, 139] on div "Yes No N/A" at bounding box center [269, 149] width 408 height 20
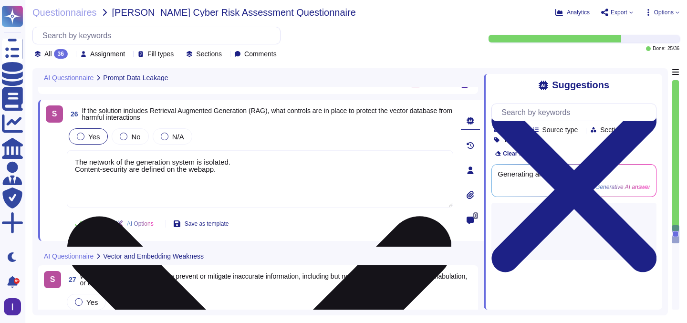
click at [220, 170] on textarea "The network of the generation system is isolated. Content-security are defined …" at bounding box center [260, 178] width 387 height 57
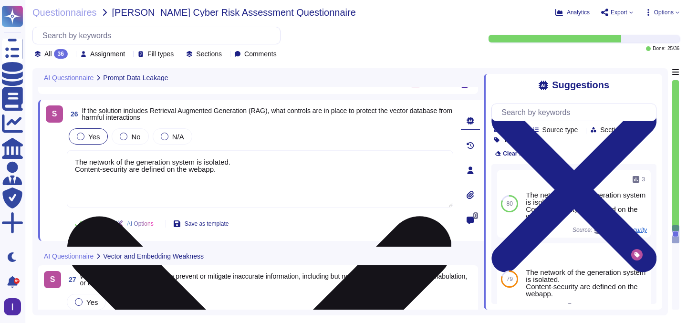
paste textarea "[PERSON_NAME]'s AI is aiming to generate real-life like human presenter videos.…"
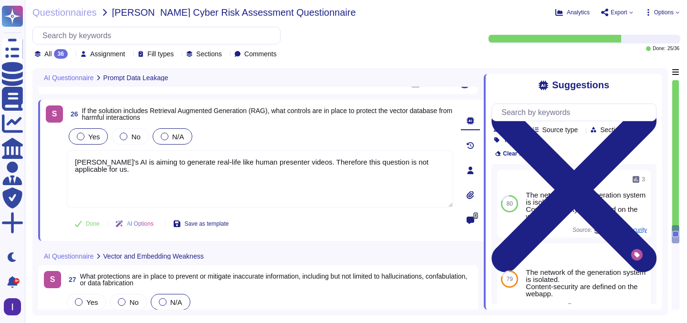
click at [161, 139] on label "N/A" at bounding box center [172, 137] width 23 height 8
type textarea "[PERSON_NAME]'s AI is aiming to generate real-life like human presenter videos.…"
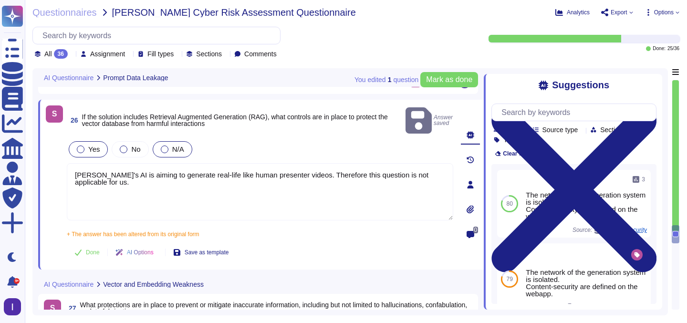
click at [165, 146] on div at bounding box center [165, 150] width 8 height 8
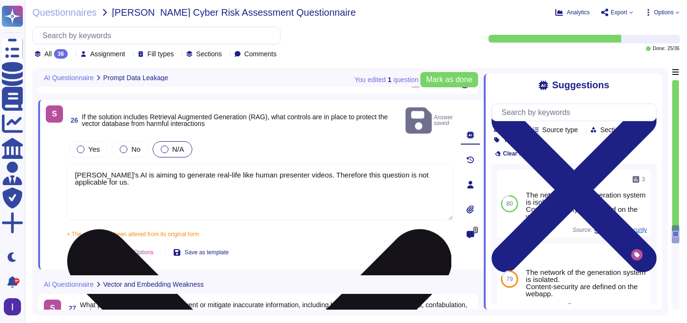
click at [146, 186] on textarea "[PERSON_NAME]'s AI is aiming to generate real-life like human presenter videos.…" at bounding box center [260, 191] width 387 height 57
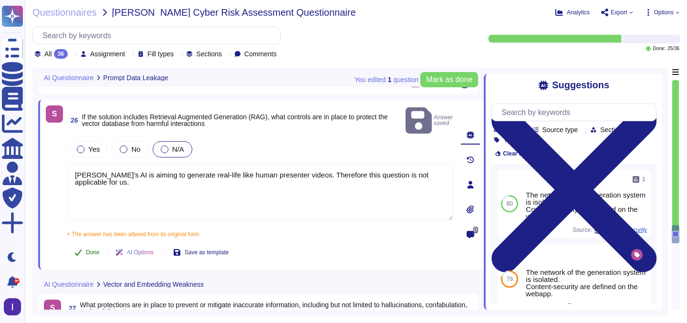
click at [92, 246] on button "Done" at bounding box center [87, 252] width 41 height 19
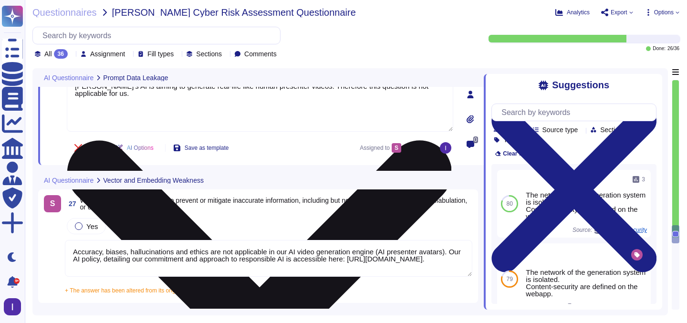
scroll to position [4399, 0]
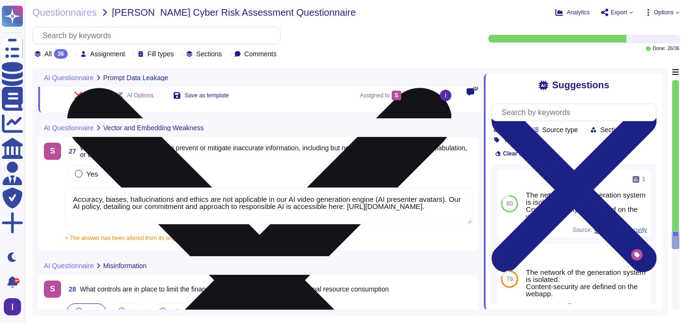
type textarea "Colossyan employs a combination of proprietary AI models and open-source techno…"
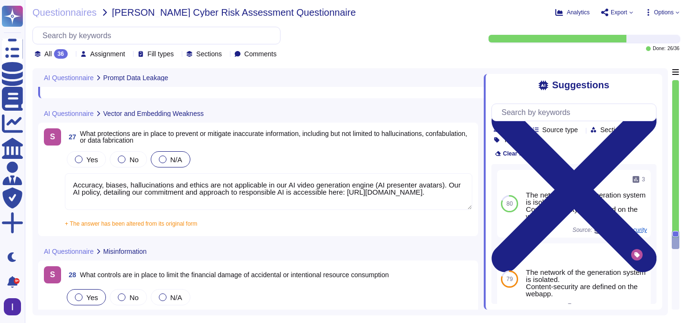
scroll to position [1, 0]
click at [168, 193] on textarea "Accuracy, biases, hallucinations and ethics are not applicable in our AI video …" at bounding box center [269, 191] width 408 height 37
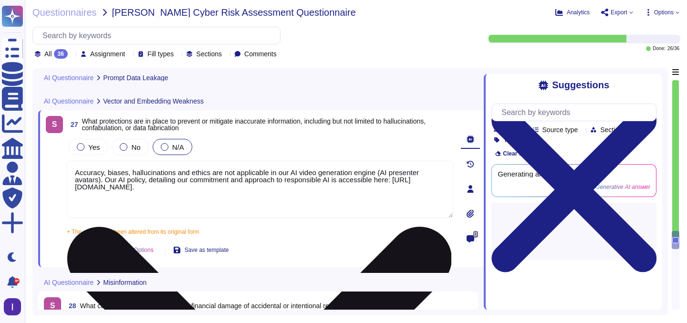
scroll to position [0, 0]
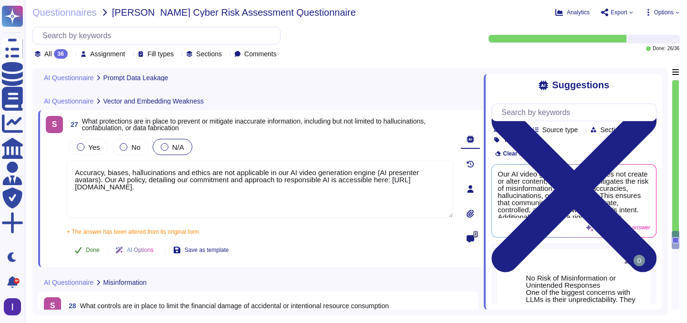
click at [89, 246] on button "Done" at bounding box center [87, 250] width 41 height 19
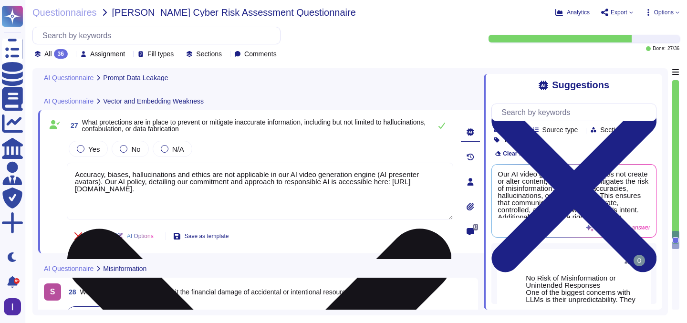
type textarea "Colossyan employs a combination of proprietary AI models and open-source techno…"
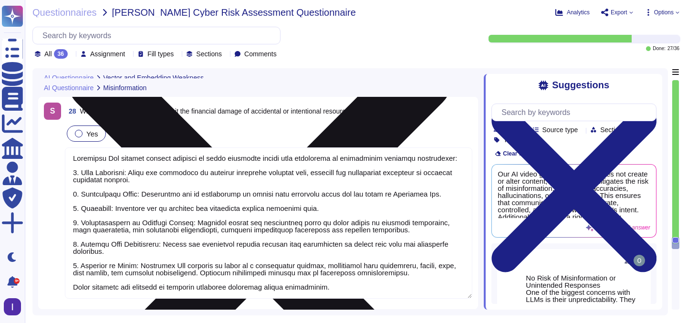
scroll to position [4583, 0]
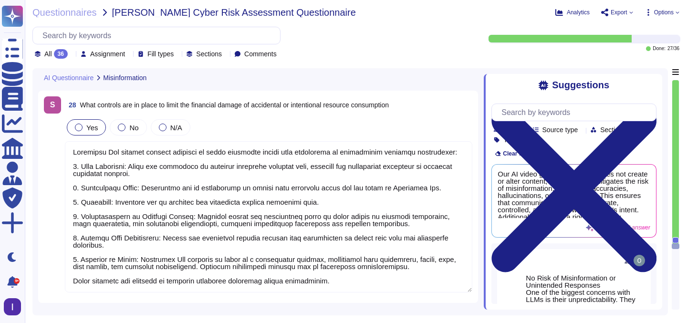
type textarea "Colossyan's services are driven by AI in several key functions and processes: 1…"
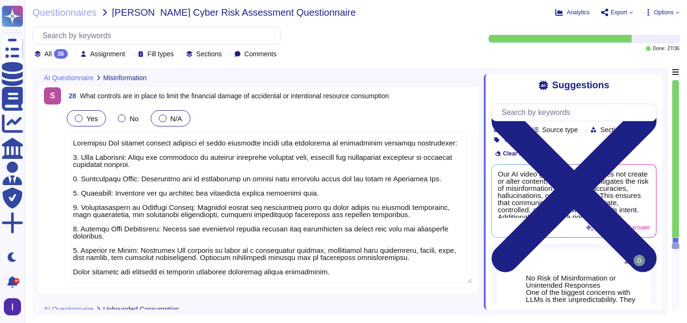
click at [168, 117] on label "N/A" at bounding box center [170, 119] width 23 height 8
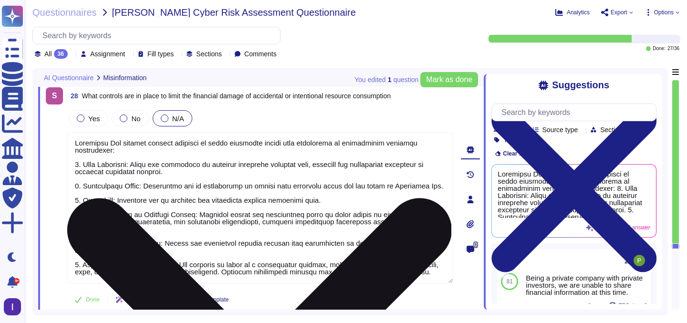
scroll to position [0, 0]
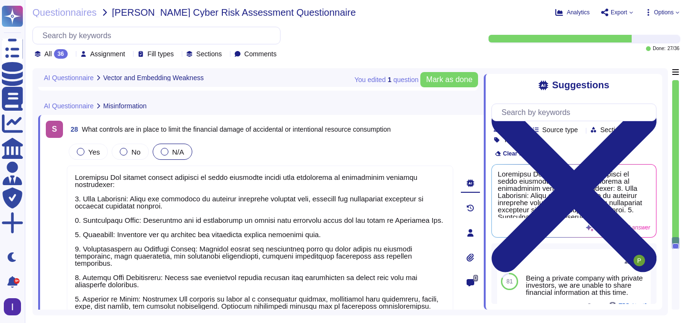
type textarea "Accuracy, biases, hallucinations and ethics are not applicable in our AI video …"
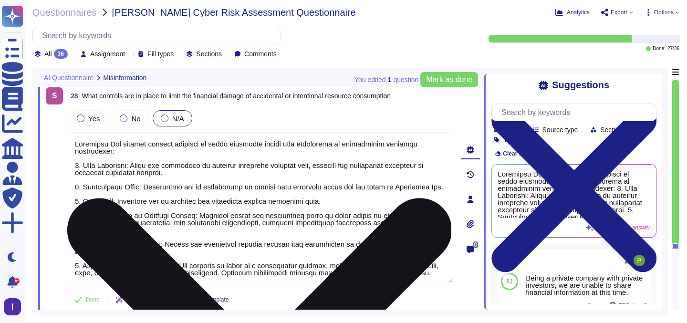
scroll to position [4544, 0]
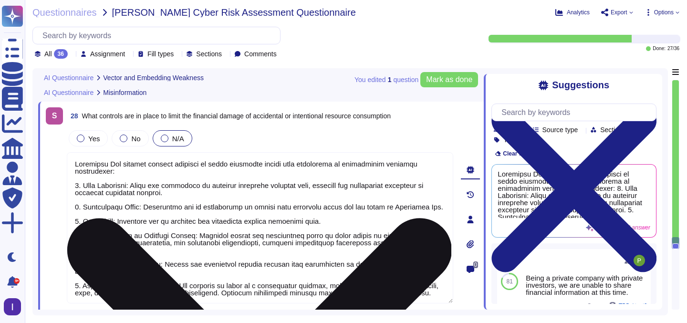
type textarea "Accuracy, biases, hallucinations and ethics are not applicable in our AI video …"
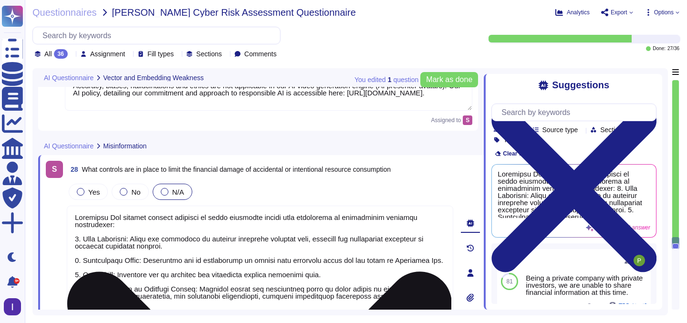
scroll to position [4435, 0]
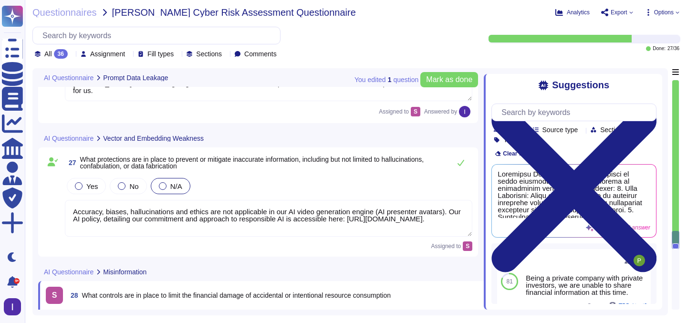
type textarea "[PERSON_NAME]'s AI is aiming to generate real-life like human presenter videos.…"
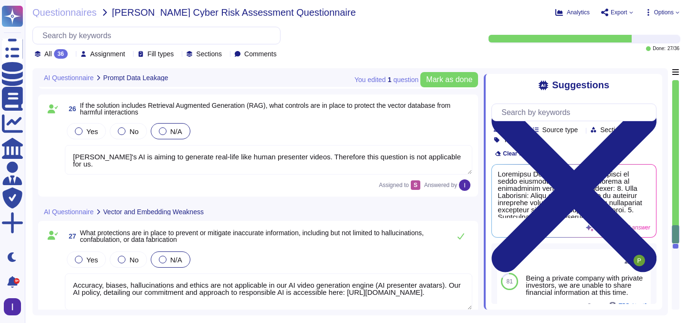
scroll to position [4237, 0]
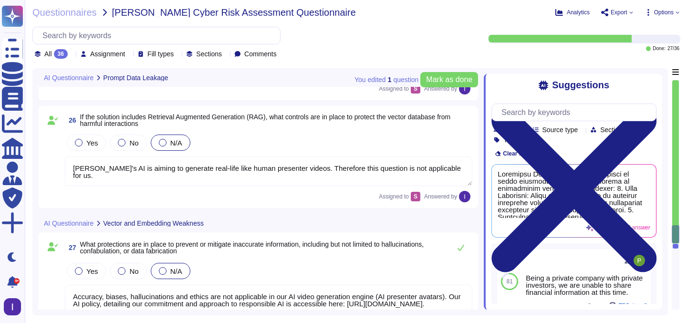
click at [178, 175] on textarea "[PERSON_NAME]'s AI is aiming to generate real-life like human presenter videos.…" at bounding box center [269, 172] width 408 height 30
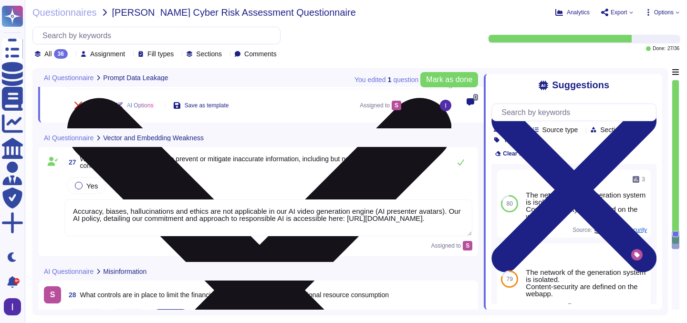
type textarea "Colossyan employs a combination of proprietary AI models and open-source techno…"
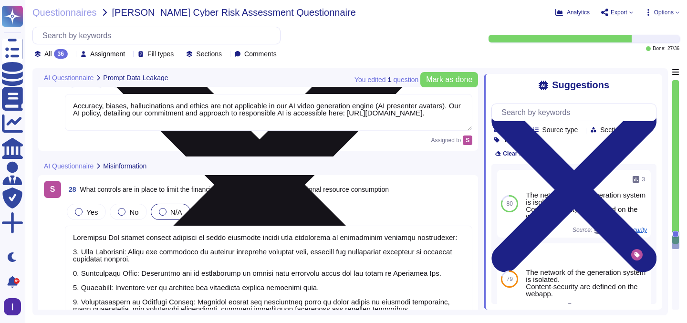
scroll to position [4558, 0]
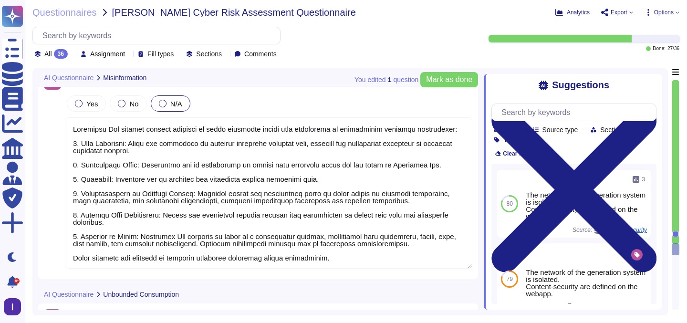
type textarea "Colossyan's services are driven by AI in several key functions and processes: 1…"
click at [178, 175] on textarea at bounding box center [269, 192] width 408 height 151
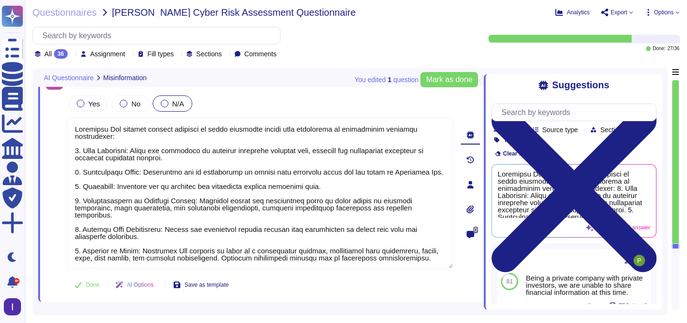
paste textarea "'s AI is aiming to generate real-life like human presenter videos. Therefore th…"
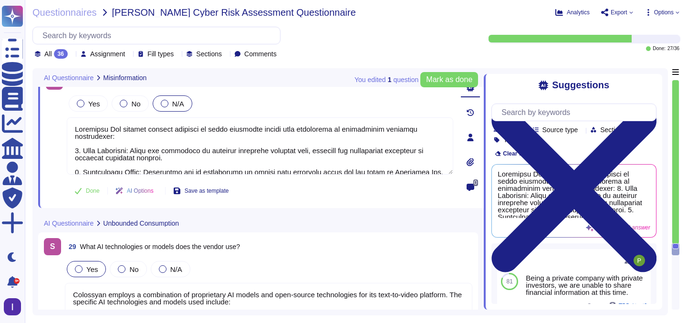
type textarea "Colossyan's services are driven by AI in several key functions and processes: 1…"
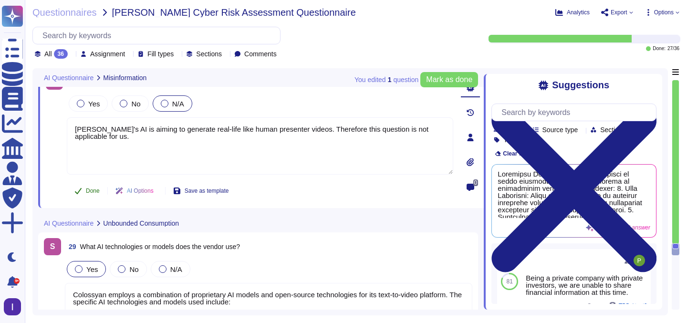
type textarea "[PERSON_NAME]'s AI is aiming to generate real-life like human presenter videos.…"
click at [87, 189] on div "S 28 What controls are in place to limit the financial damage of accidental or …" at bounding box center [250, 138] width 408 height 130
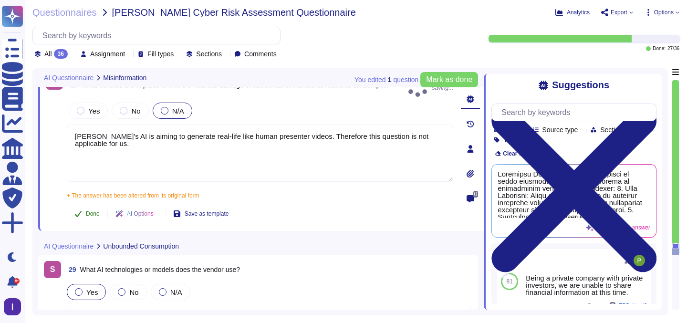
click at [90, 204] on button "Done" at bounding box center [87, 213] width 41 height 19
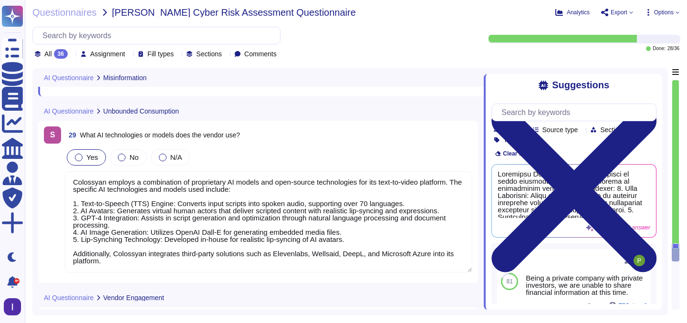
scroll to position [4687, 0]
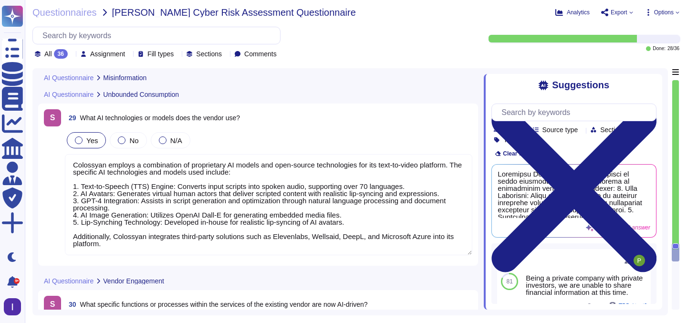
click at [177, 194] on textarea "Colossyan employs a combination of proprietary AI models and open-source techno…" at bounding box center [269, 204] width 408 height 101
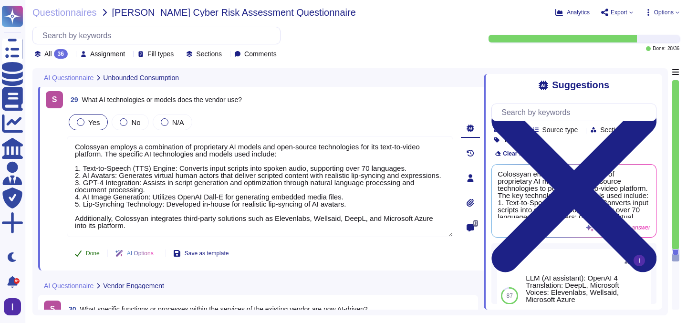
click at [92, 251] on span "Done" at bounding box center [93, 254] width 14 height 6
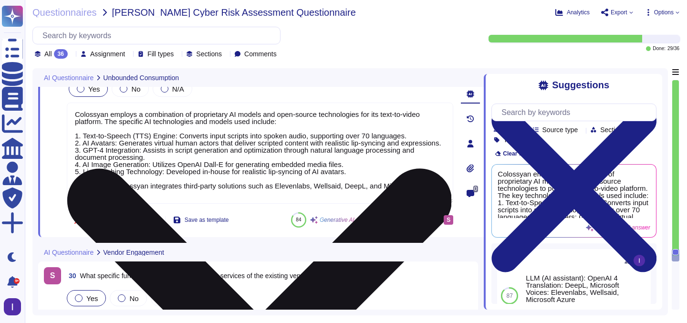
scroll to position [8, 0]
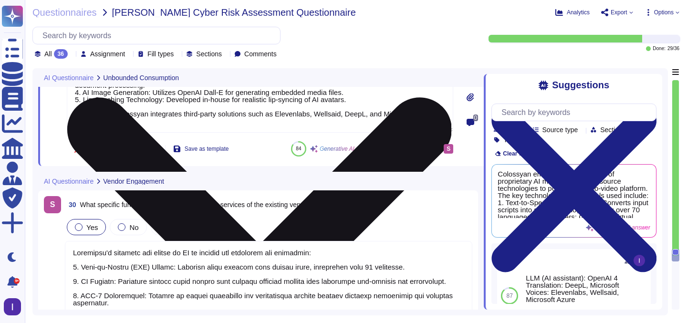
type textarea "We ensure data minimization through our limited data retention period, as we re…"
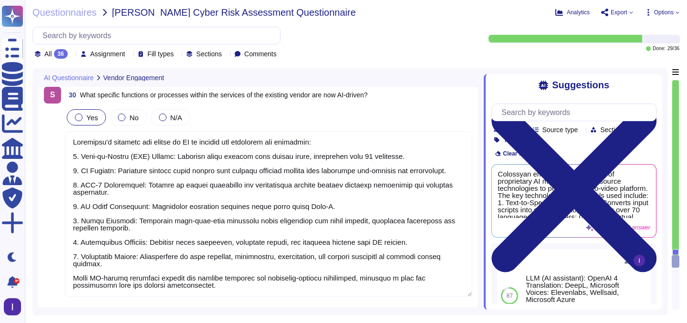
scroll to position [4879, 0]
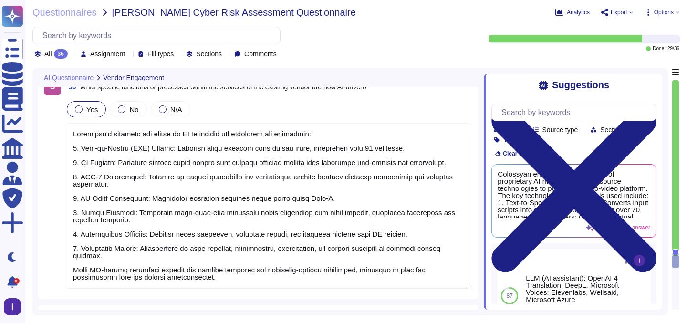
click at [173, 194] on textarea at bounding box center [269, 206] width 408 height 166
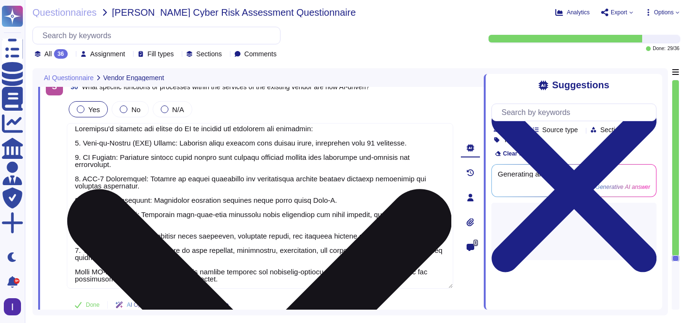
scroll to position [8, 0]
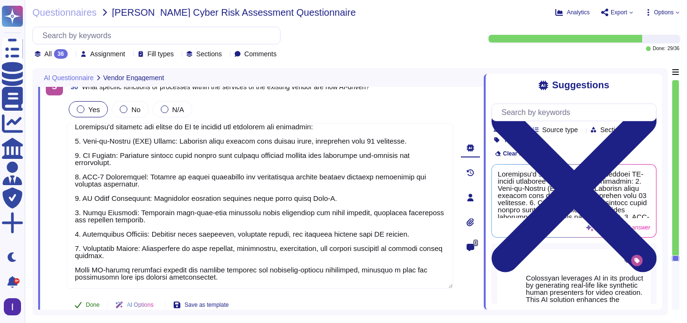
click at [93, 302] on span "Done" at bounding box center [93, 305] width 14 height 6
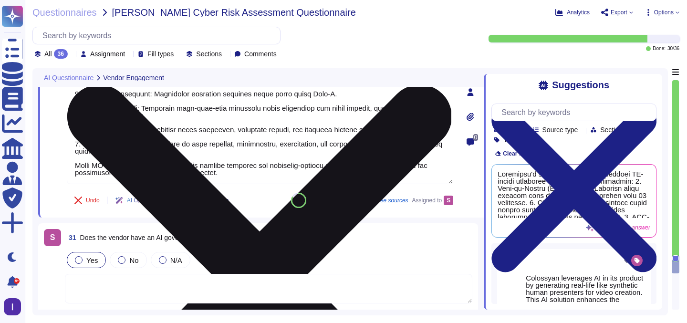
type textarea "The security measures in place to detect and mitigate bias in AI models include…"
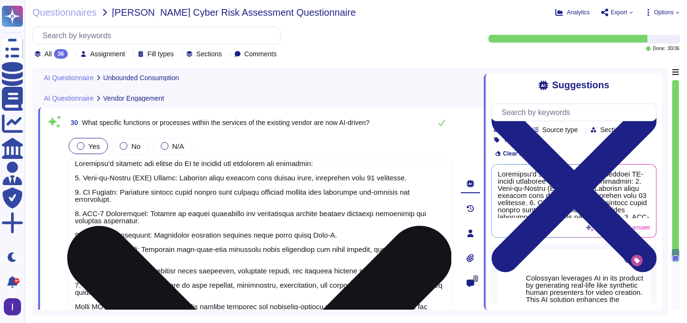
type textarea "Colossyan employs a combination of proprietary AI models and open-source techno…"
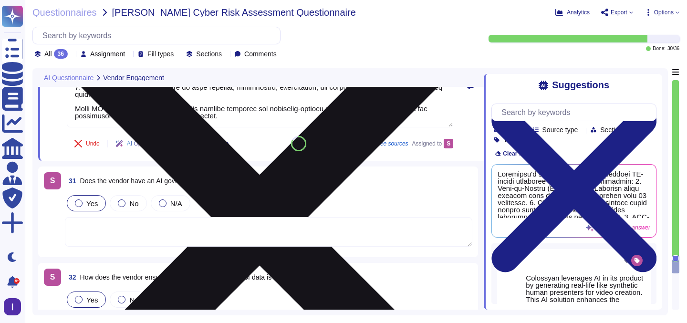
type textarea "The security measures in place to detect and mitigate bias in AI models include…"
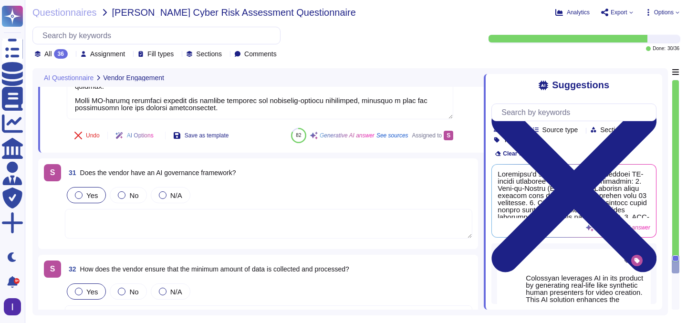
click at [107, 217] on textarea at bounding box center [269, 224] width 408 height 30
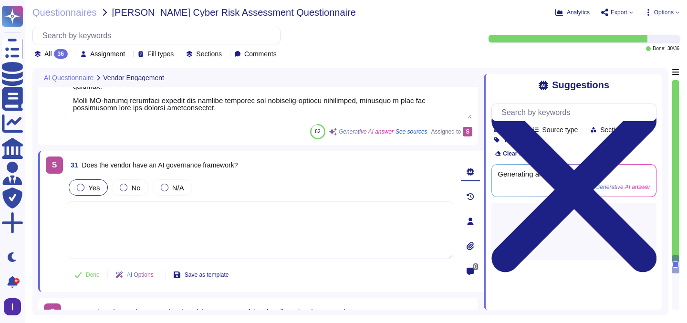
scroll to position [1, 0]
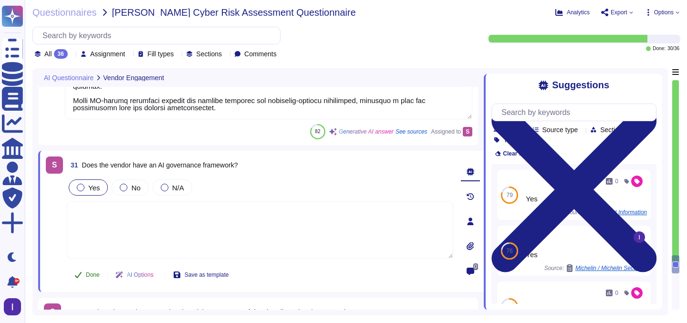
click at [80, 276] on icon at bounding box center [78, 275] width 8 height 8
type textarea "The security measures in place to detect and mitigate bias in AI models include…"
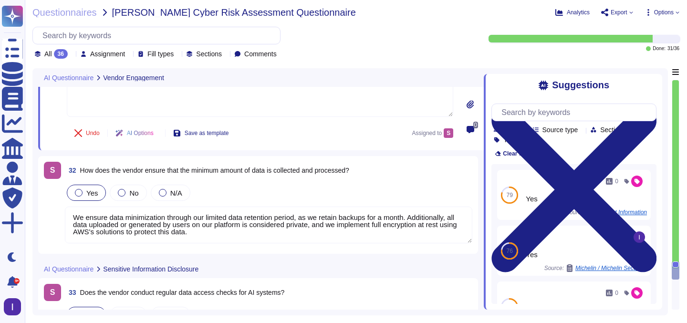
click at [136, 232] on textarea "We ensure data minimization through our limited data retention period, as we re…" at bounding box center [269, 225] width 408 height 37
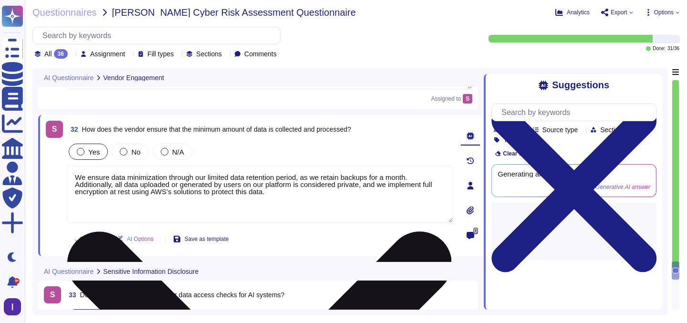
type textarea "The security measures in place to detect and mitigate bias in AI models include…"
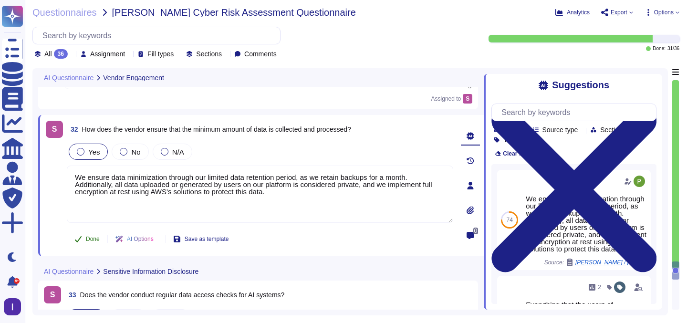
click at [97, 237] on span "Done" at bounding box center [93, 239] width 14 height 6
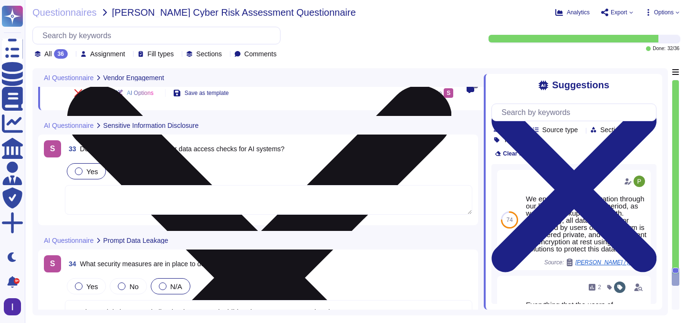
type textarea "Yes, AI systems adhere to the principle of least privilege access. Users are gr…"
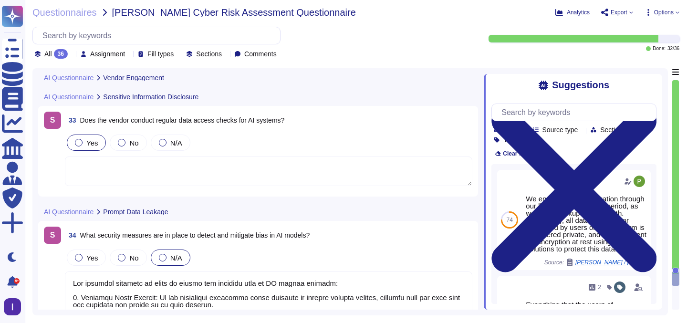
click at [242, 127] on span "33 Does the vendor conduct regular data access checks for AI systems?" at bounding box center [175, 120] width 220 height 17
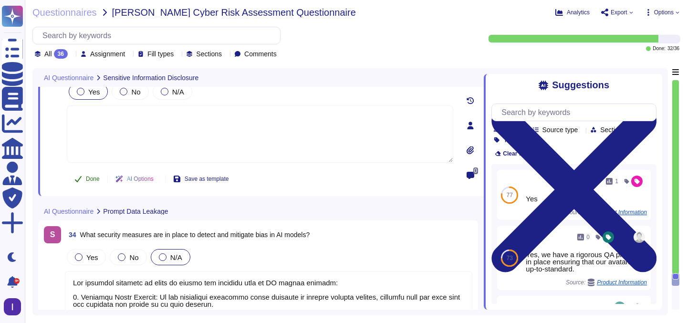
click at [96, 178] on span "Done" at bounding box center [93, 179] width 14 height 6
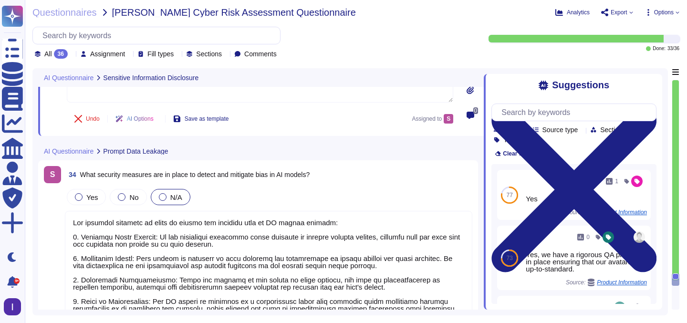
type textarea "Colossyan employs a combination of proprietary AI models and open-source techno…"
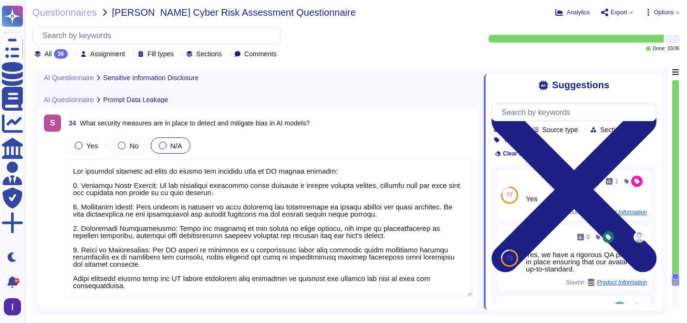
scroll to position [5474, 0]
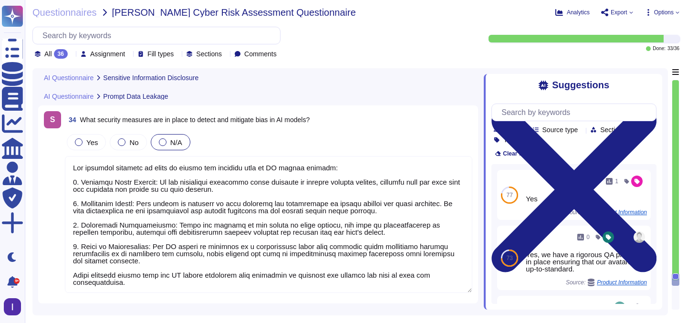
click at [220, 117] on span "What security measures are in place to detect and mitigate bias in AI models?" at bounding box center [195, 120] width 230 height 8
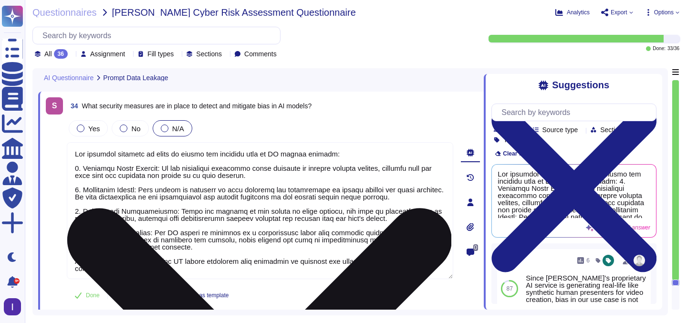
scroll to position [5446, 0]
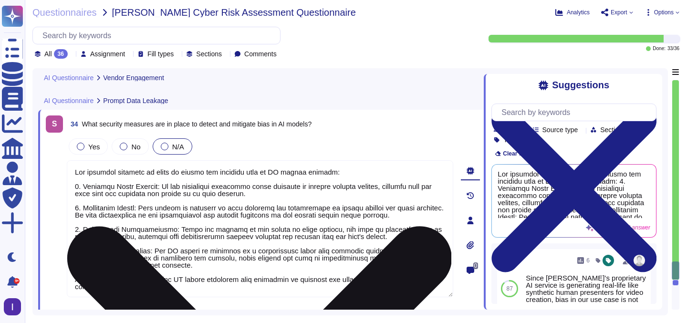
type textarea "Colossyan's services are driven by AI in several key functions and processes: 1…"
type textarea "We ensure data minimization through our limited data retention period, as we re…"
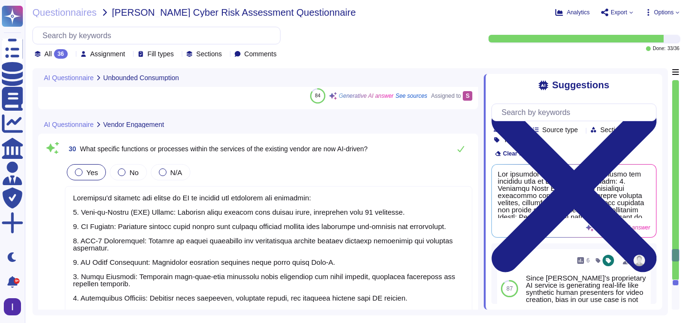
type textarea "Colossyan employs a combination of proprietary AI models and open-source techno…"
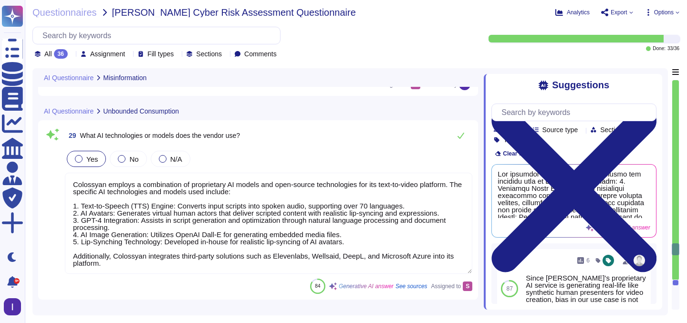
type textarea "[PERSON_NAME]'s AI is aiming to generate real-life like human presenter videos.…"
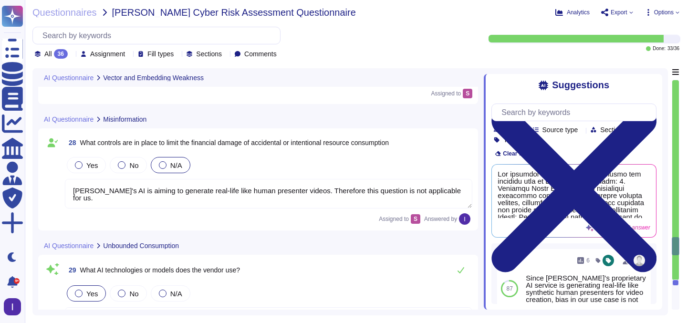
type textarea "Accuracy, biases, hallucinations and ethics are not applicable in our AI video …"
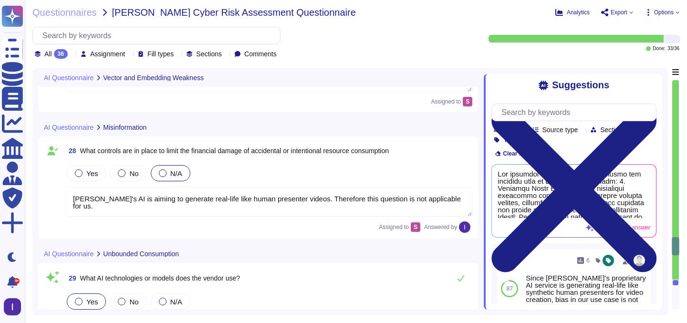
click at [202, 201] on textarea "[PERSON_NAME]'s AI is aiming to generate real-life like human presenter videos.…" at bounding box center [269, 202] width 408 height 30
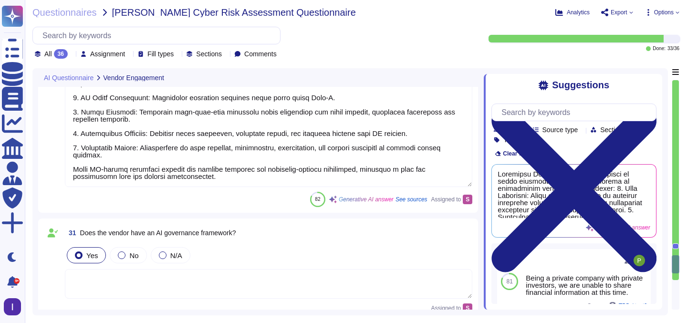
type textarea "We ensure data minimization through our limited data retention period, as we re…"
type textarea "The security measures in place to detect and mitigate bias in AI models include…"
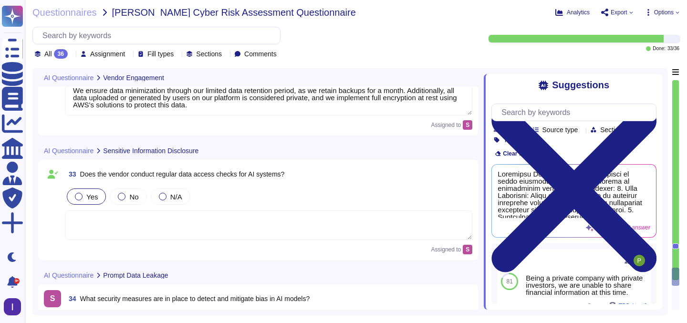
type textarea "Yes, AI systems adhere to the principle of least privilege access. Users are gr…"
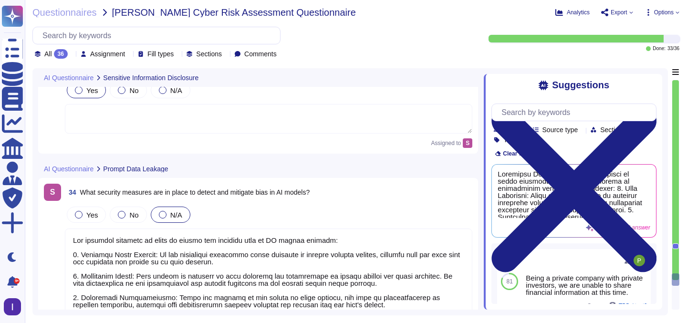
type textarea "Colossyan employs a combination of proprietary AI models and open-source techno…"
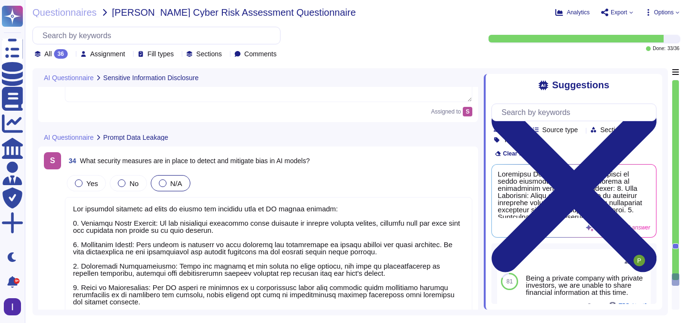
scroll to position [1, 0]
click at [196, 231] on textarea at bounding box center [269, 265] width 408 height 137
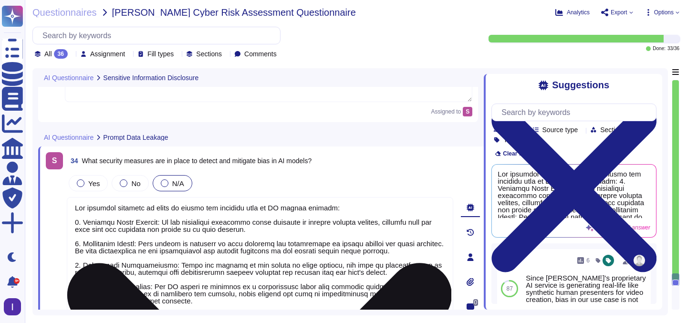
paste textarea "[PERSON_NAME]'s AI is aiming to generate real-life like human presenter videos.…"
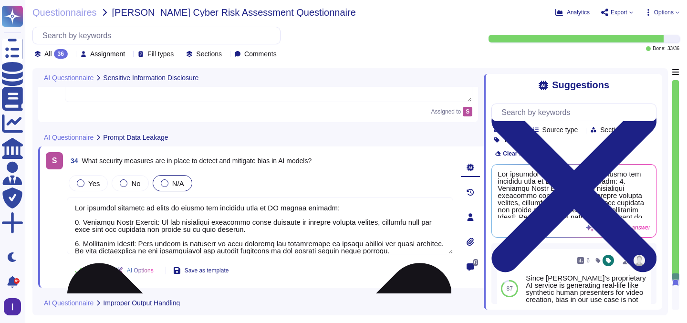
scroll to position [0, 0]
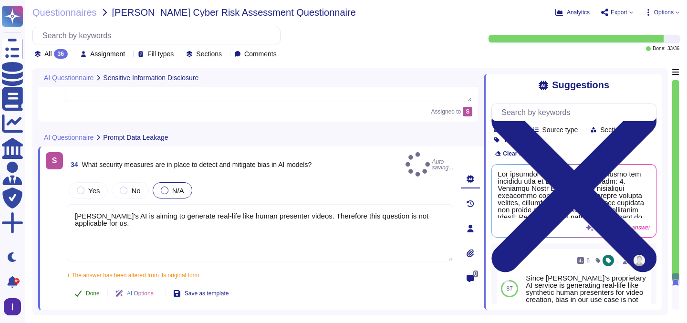
type textarea "[PERSON_NAME]'s AI is aiming to generate real-life like human presenter videos.…"
click at [99, 268] on div "S 34 What security measures are in place to detect and mitigate bias in AI mode…" at bounding box center [250, 228] width 408 height 153
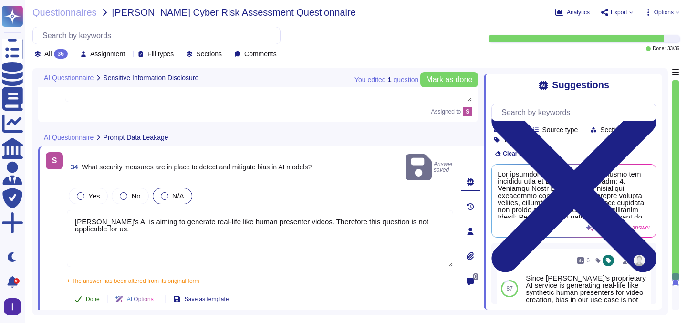
click at [93, 296] on span "Done" at bounding box center [93, 299] width 14 height 6
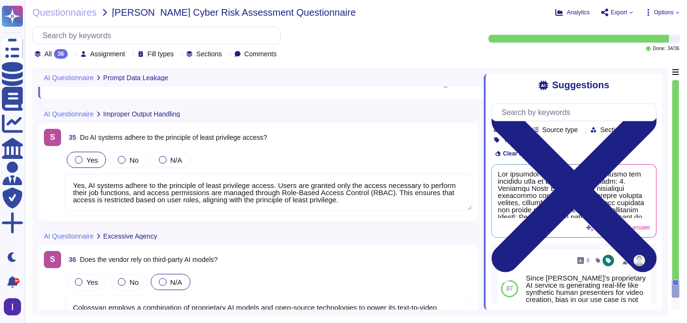
scroll to position [5616, 0]
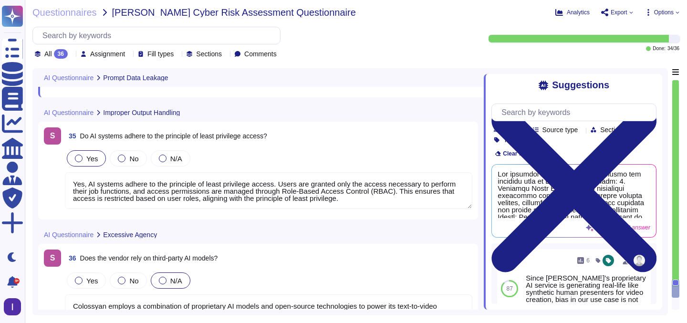
click at [236, 195] on textarea "Yes, AI systems adhere to the principle of least privilege access. Users are gr…" at bounding box center [269, 190] width 408 height 37
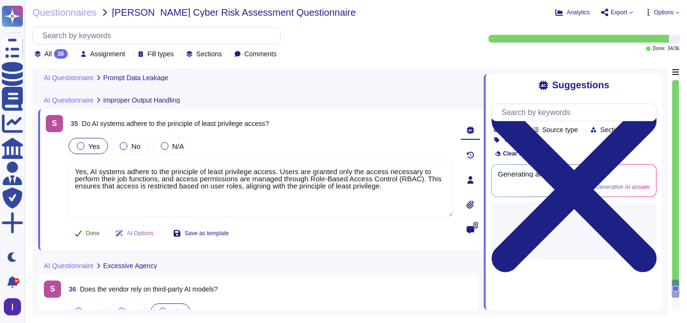
click at [79, 236] on icon at bounding box center [78, 234] width 8 height 8
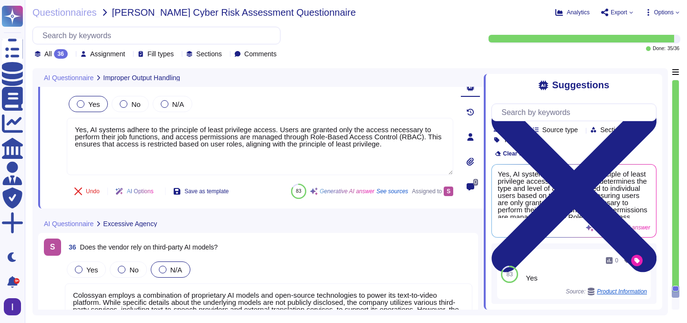
scroll to position [5689, 0]
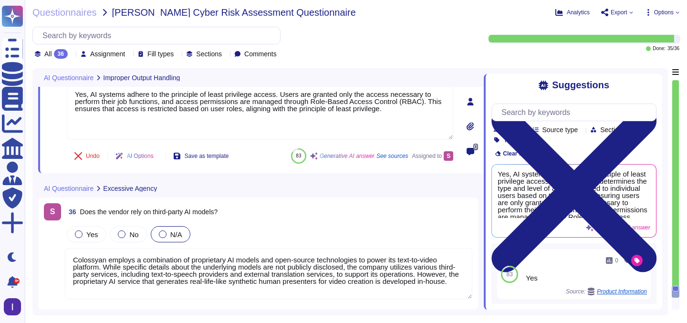
click at [245, 220] on div "36 Does the vendor rely on third-party AI models?" at bounding box center [269, 211] width 408 height 17
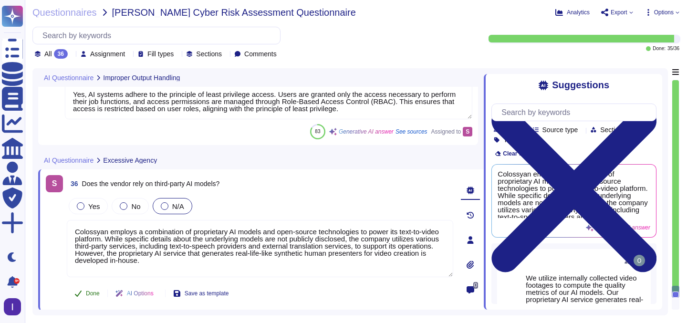
click at [98, 292] on span "Done" at bounding box center [93, 294] width 14 height 6
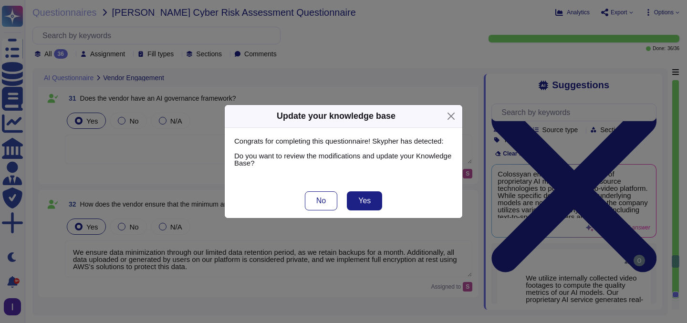
type textarea "Colossyan's services are driven by AI in several key functions and processes: 1…"
type textarea "We ensure data minimization through our limited data retention period, as we re…"
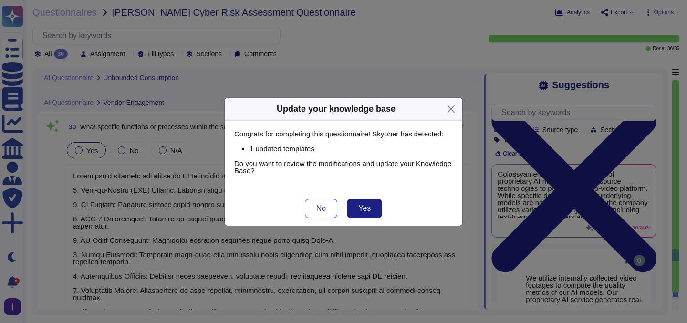
type textarea "Colossyan employs a combination of proprietary AI models and open-source techno…"
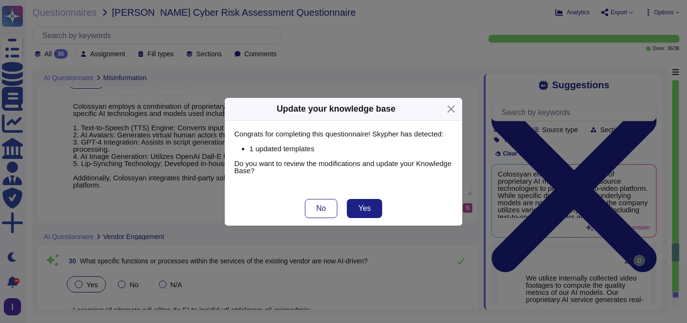
scroll to position [4654, 0]
type textarea "[PERSON_NAME]'s AI is aiming to generate real-life like human presenter videos.…"
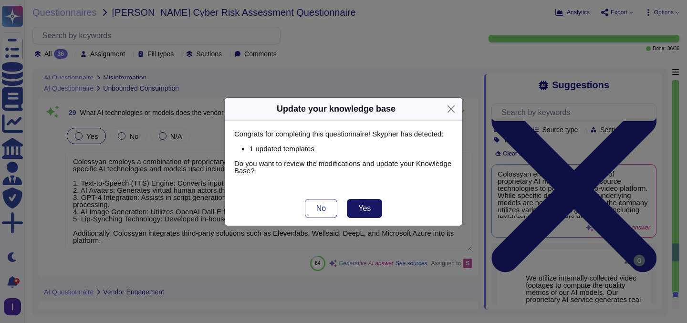
click at [361, 208] on span "Yes" at bounding box center [364, 209] width 12 height 8
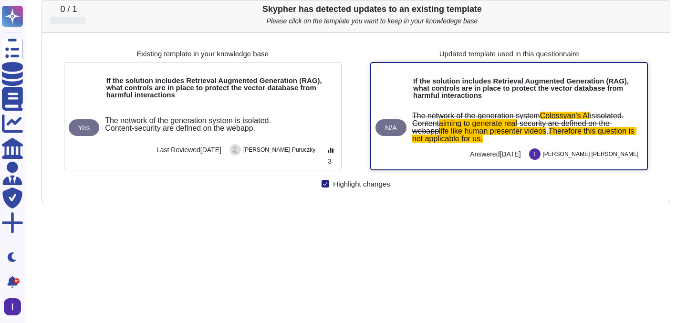
click at [446, 100] on div "If the solution includes Retrieval Augmented Generation (RAG), what controls ar…" at bounding box center [509, 83] width 259 height 40
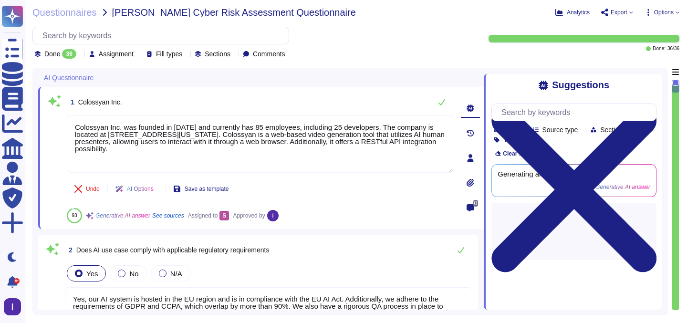
type textarea "Colossyan Inc. was founded in [DATE] and currently has 85 employees, including …"
type textarea "Yes, our AI system is hosted in the EU region and is in compliance with the EU …"
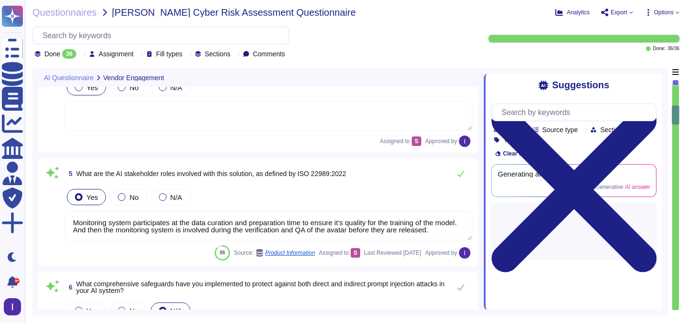
type textarea "Monitoring system participates at the data curation and preparation time to ens…"
type textarea "Prompt-injection attacks are not applicable in respect of our generative AI mod…"
type textarea "Our AI system processes the following types of data: 1. Personally Identifiable…"
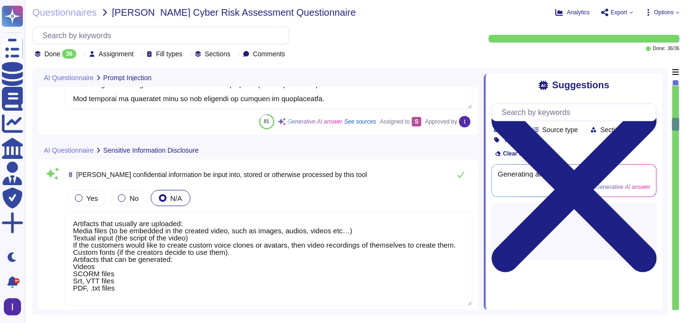
type textarea "Artifacts that usually are uploaded: Media files (to be embedded in the created…"
type textarea "Depends on the internal usage of the tool. From our perspective, all customer d…"
type textarea "Yes, all customer data, including AI data, is encrypted at rest using AES-256 e…"
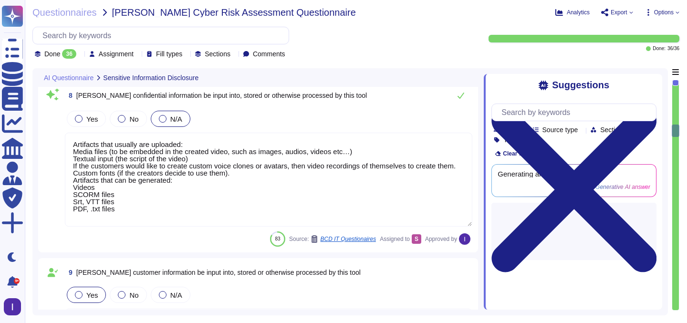
type textarea "To prevent unauthorized access to the AI model, we have implemented several sec…"
